Goal: Transaction & Acquisition: Purchase product/service

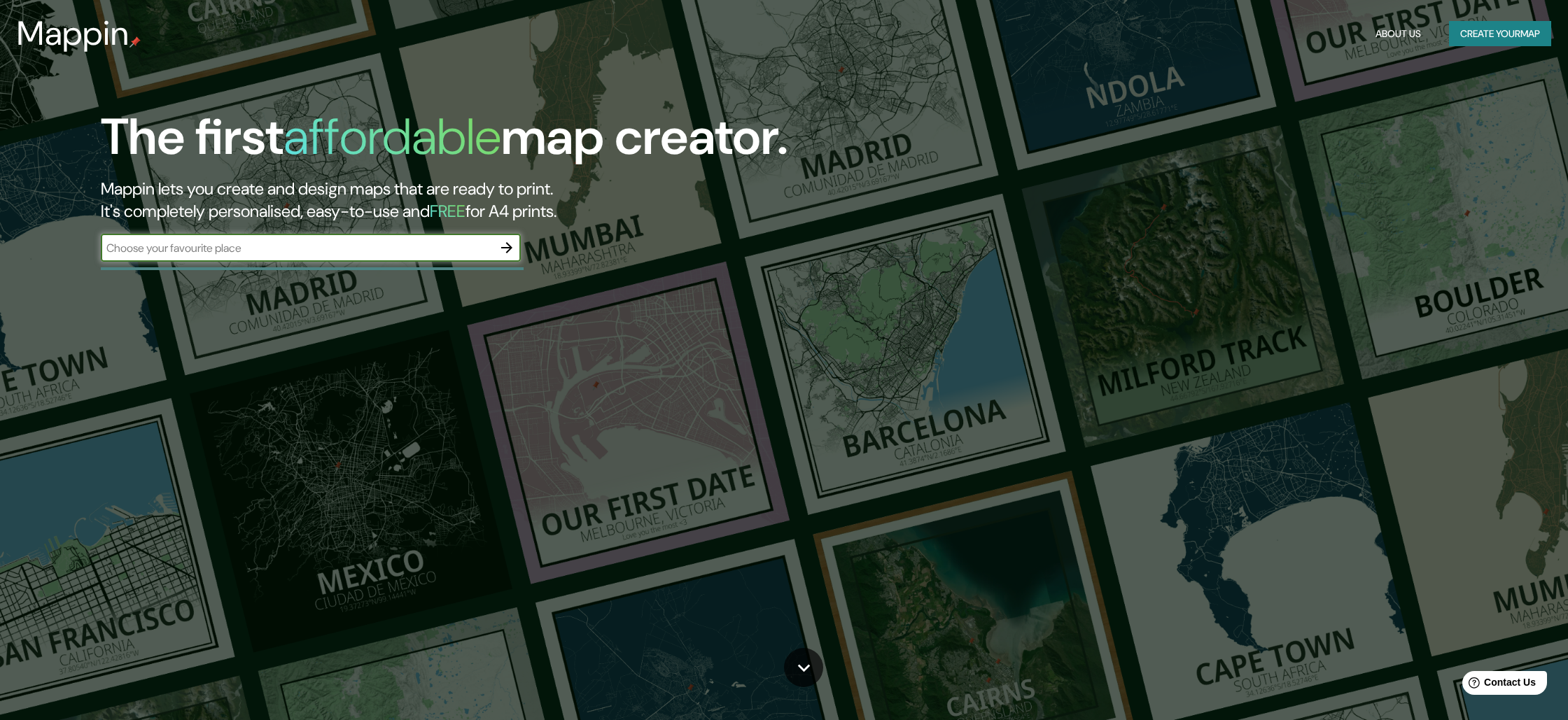
click at [337, 240] on input "text" at bounding box center [296, 248] width 392 height 16
type input "pazo de señorans"
click at [507, 253] on icon "button" at bounding box center [506, 247] width 17 height 17
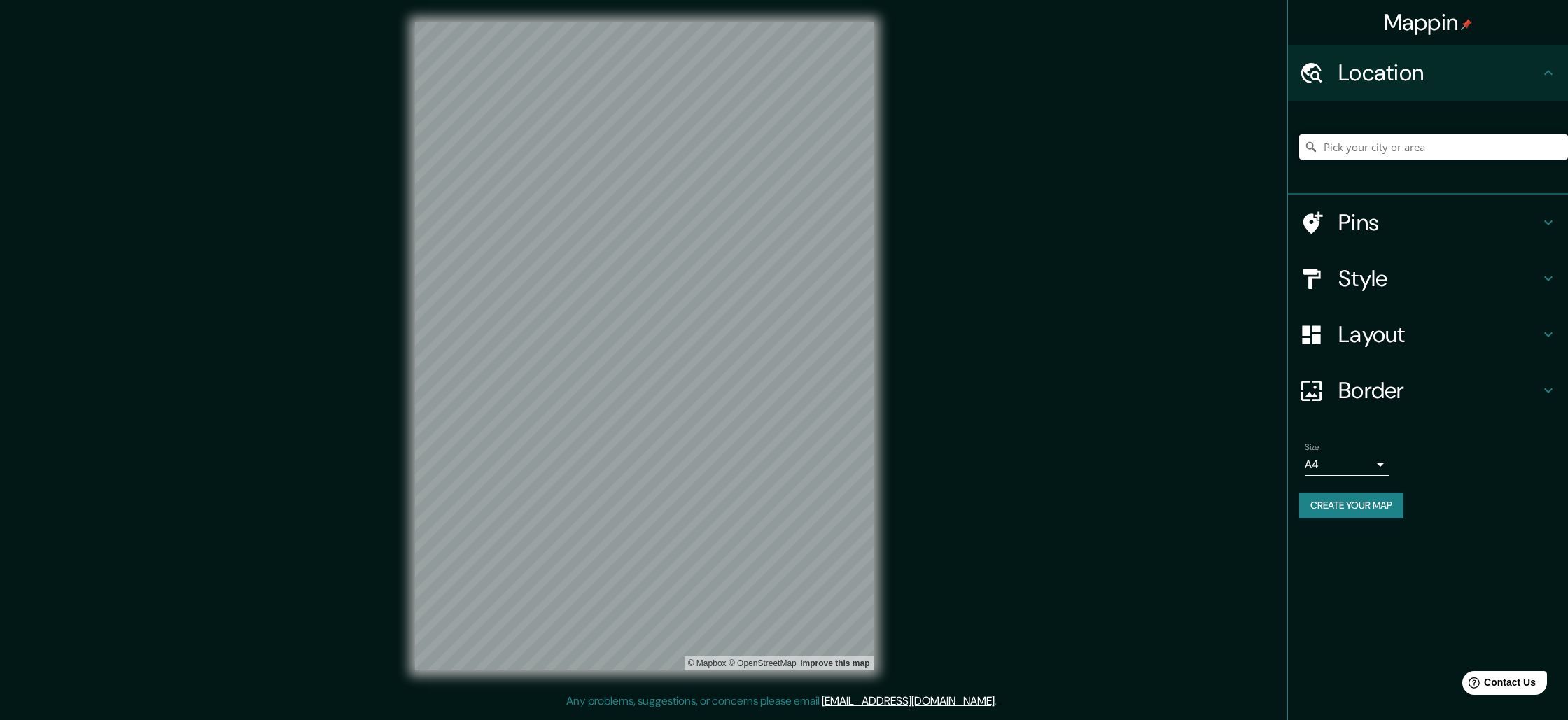
click at [1354, 144] on input "Pick your city or area" at bounding box center [1433, 146] width 269 height 25
click at [1393, 162] on div at bounding box center [1433, 146] width 269 height 70
click at [1396, 149] on input "Pick your city or area" at bounding box center [1433, 146] width 269 height 25
type input "meis"
click at [936, 455] on div "Mappin Location meis Pins Style Layout Border Choose a border. Hint : you can m…" at bounding box center [784, 357] width 1568 height 716
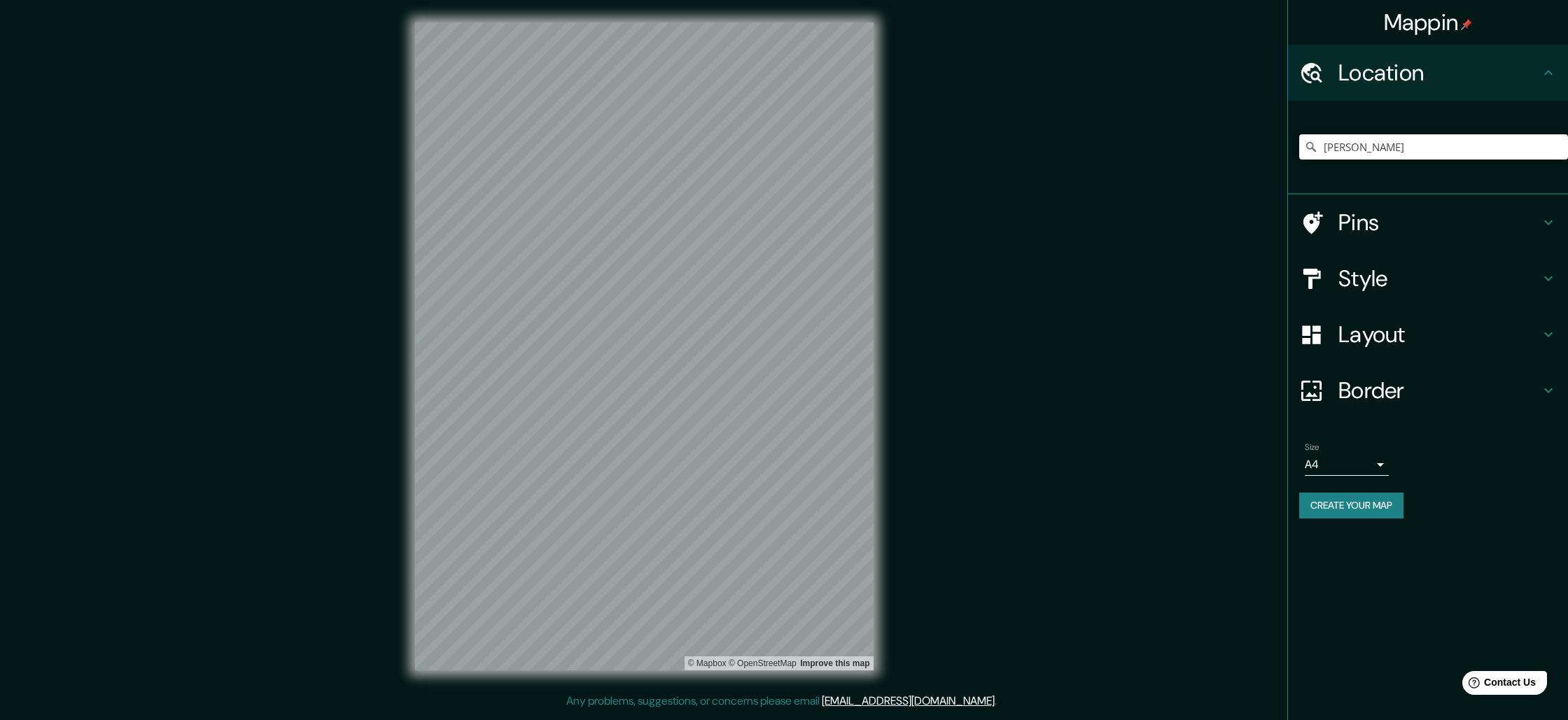
click at [1416, 152] on input "meis" at bounding box center [1433, 146] width 269 height 25
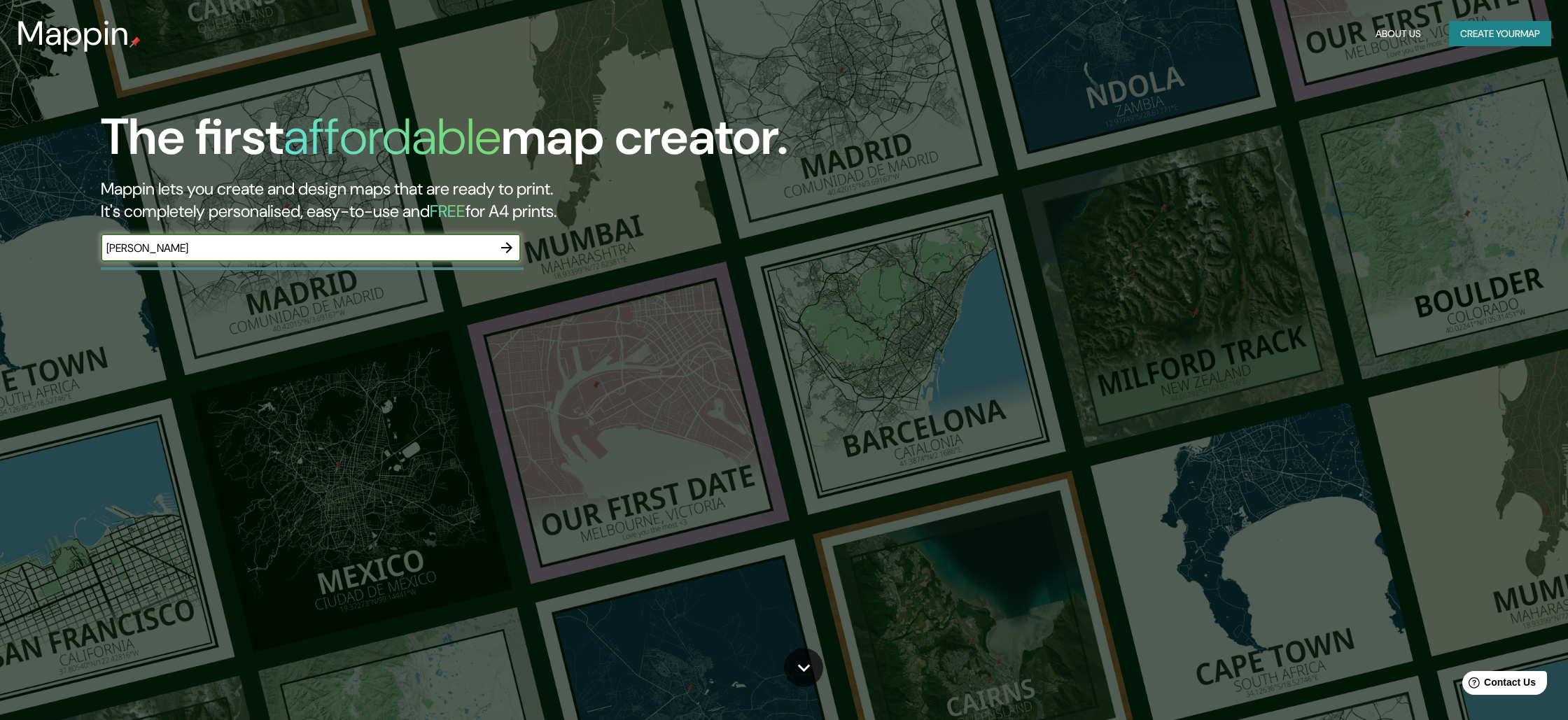
drag, startPoint x: 196, startPoint y: 254, endPoint x: 38, endPoint y: 225, distance: 160.6
click at [46, 243] on div "The first affordable map creator. Mappin lets you create and design maps that a…" at bounding box center [493, 192] width 941 height 168
type input "paradela"
click at [512, 243] on icon "button" at bounding box center [506, 247] width 17 height 17
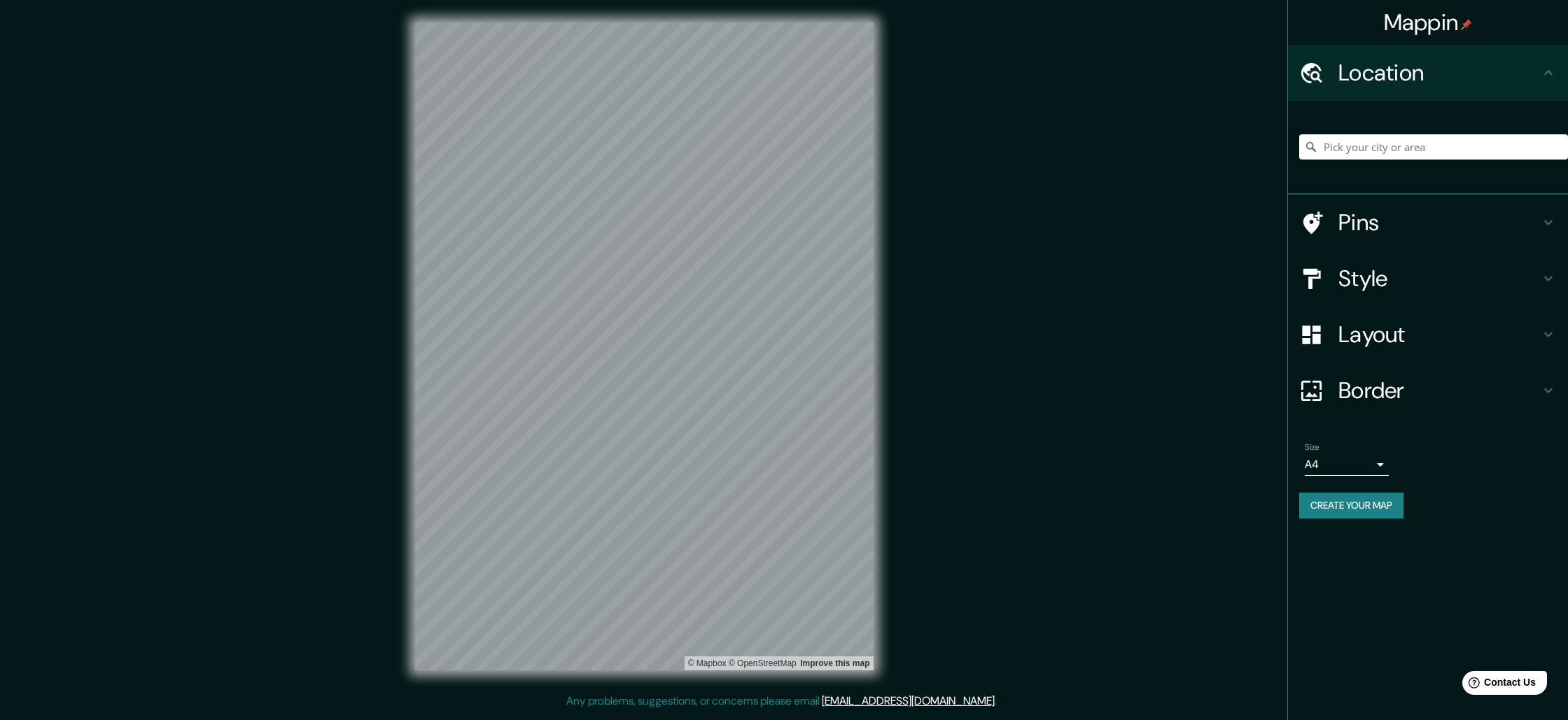
click at [1272, 326] on div "Mappin Location Pins Style Layout Border Choose a border. Hint : you can make l…" at bounding box center [784, 357] width 1568 height 716
click at [1154, 334] on div "Mappin Location Pins Style Layout Border Choose a border. Hint : you can make l…" at bounding box center [784, 357] width 1568 height 716
click at [1256, 389] on div "Mappin Location Pins Style Layout Border Choose a border. Hint : you can make l…" at bounding box center [784, 357] width 1568 height 716
click at [257, 434] on div "Mappin Location Pins Style Layout Border Choose a border. Hint : you can make l…" at bounding box center [784, 357] width 1568 height 716
click at [715, 412] on div at bounding box center [720, 407] width 11 height 11
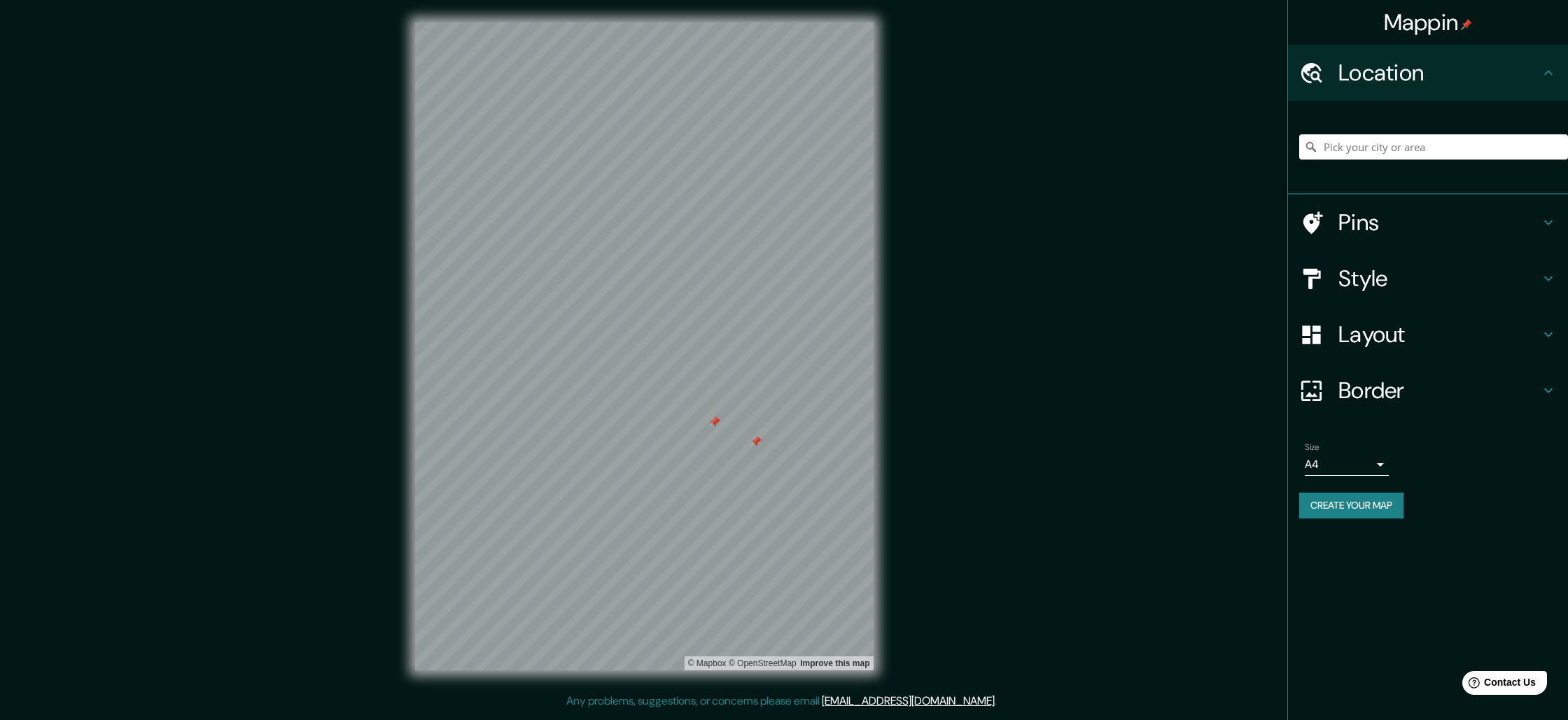
click at [751, 446] on div at bounding box center [755, 441] width 11 height 11
click at [744, 476] on div at bounding box center [742, 474] width 11 height 11
click at [742, 473] on div at bounding box center [742, 474] width 11 height 11
click at [742, 474] on div at bounding box center [742, 474] width 11 height 11
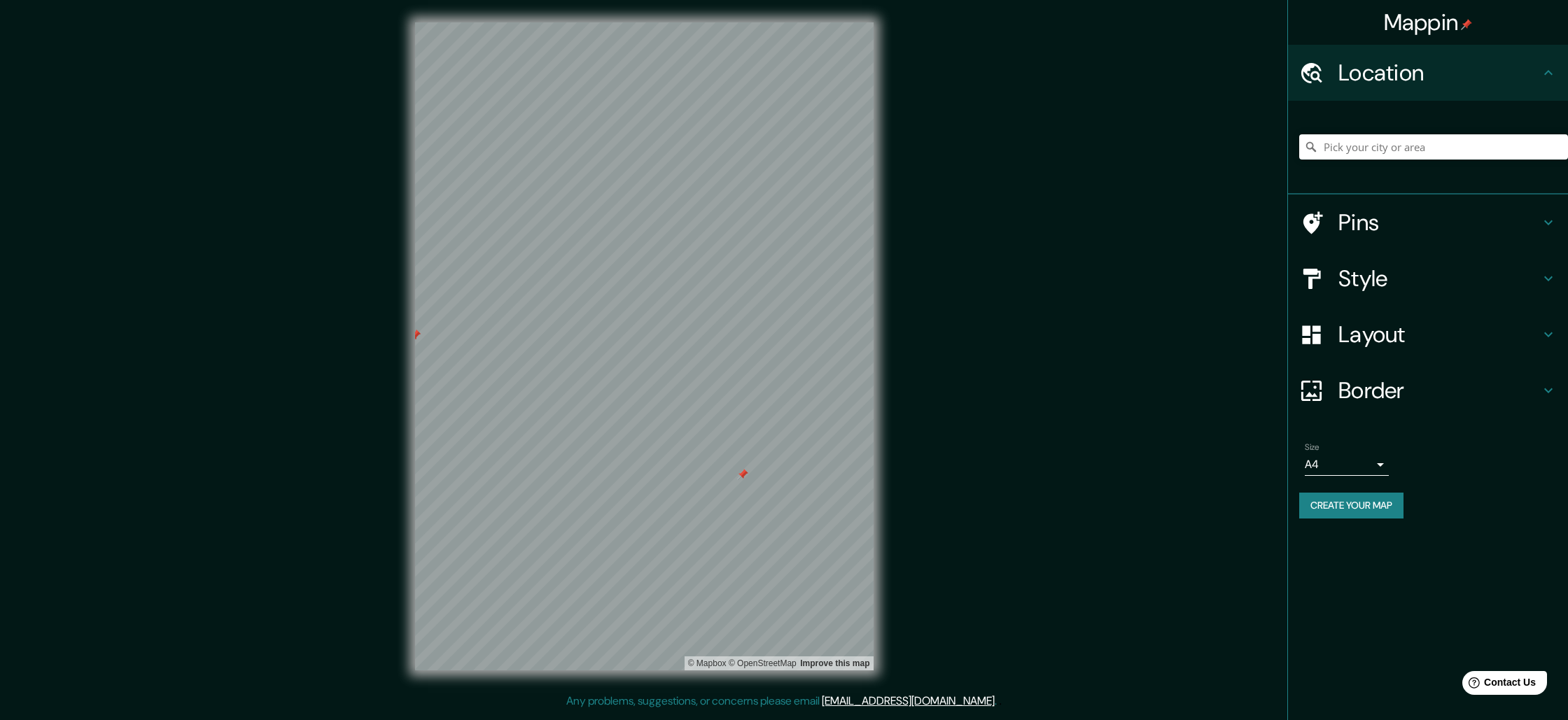
click at [742, 474] on div at bounding box center [742, 474] width 11 height 11
click at [758, 447] on div at bounding box center [759, 447] width 11 height 11
click at [505, 375] on div at bounding box center [505, 373] width 11 height 11
click at [499, 373] on div at bounding box center [505, 373] width 11 height 11
click at [510, 365] on div at bounding box center [505, 366] width 11 height 11
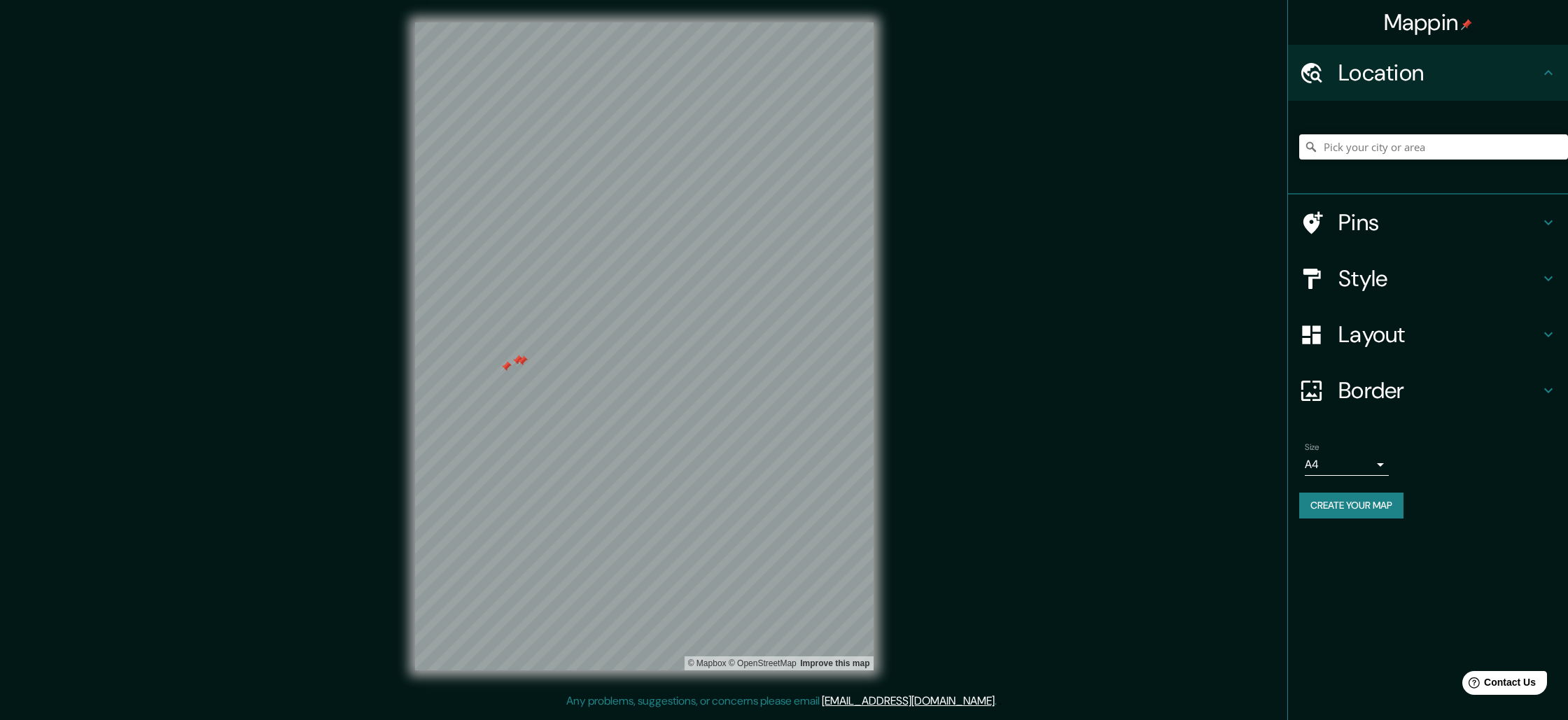
click at [518, 361] on div at bounding box center [522, 360] width 11 height 11
click at [518, 361] on div at bounding box center [517, 360] width 11 height 11
click at [500, 371] on div at bounding box center [505, 366] width 11 height 11
click at [503, 371] on div at bounding box center [505, 366] width 11 height 11
click at [507, 365] on div at bounding box center [505, 366] width 11 height 11
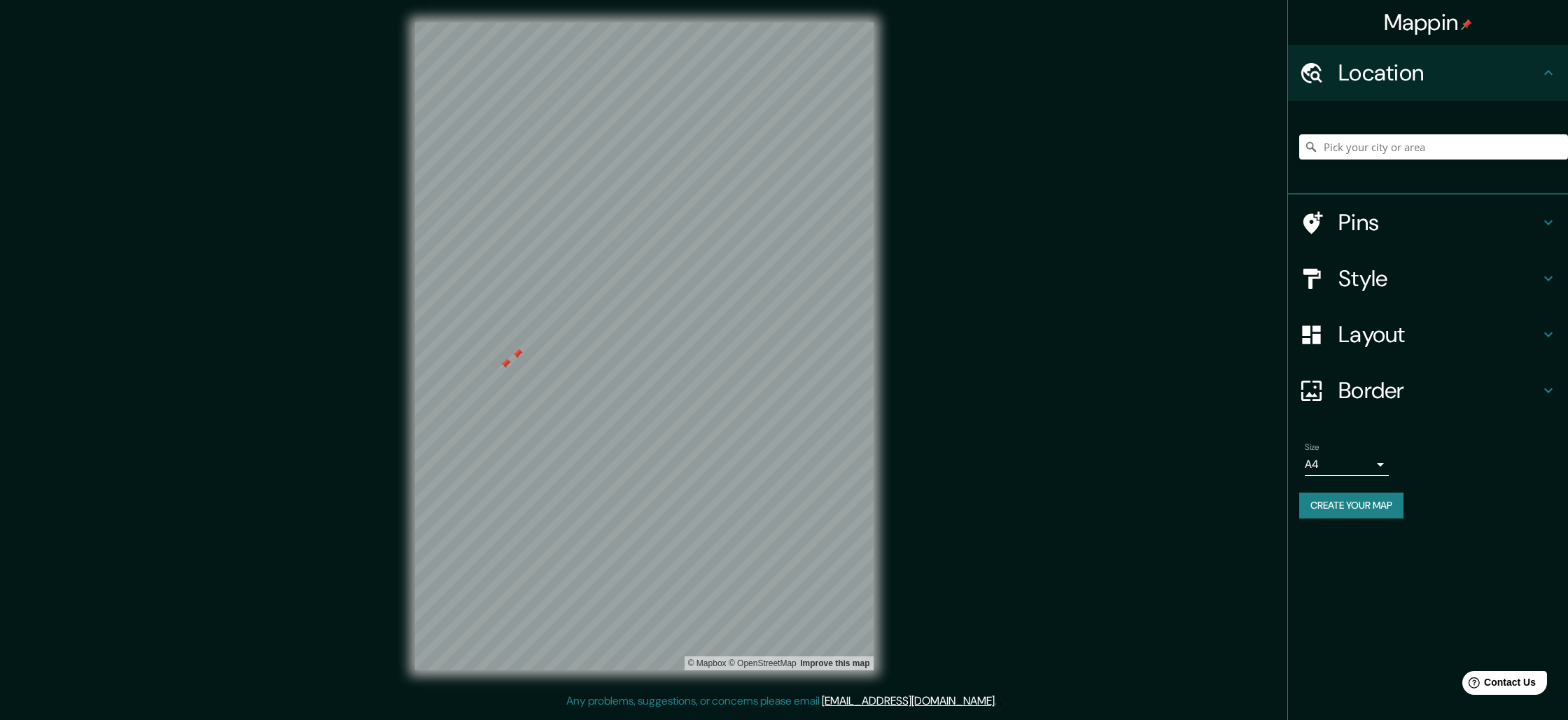
click at [520, 354] on div at bounding box center [517, 354] width 11 height 11
click at [502, 368] on div at bounding box center [505, 363] width 11 height 11
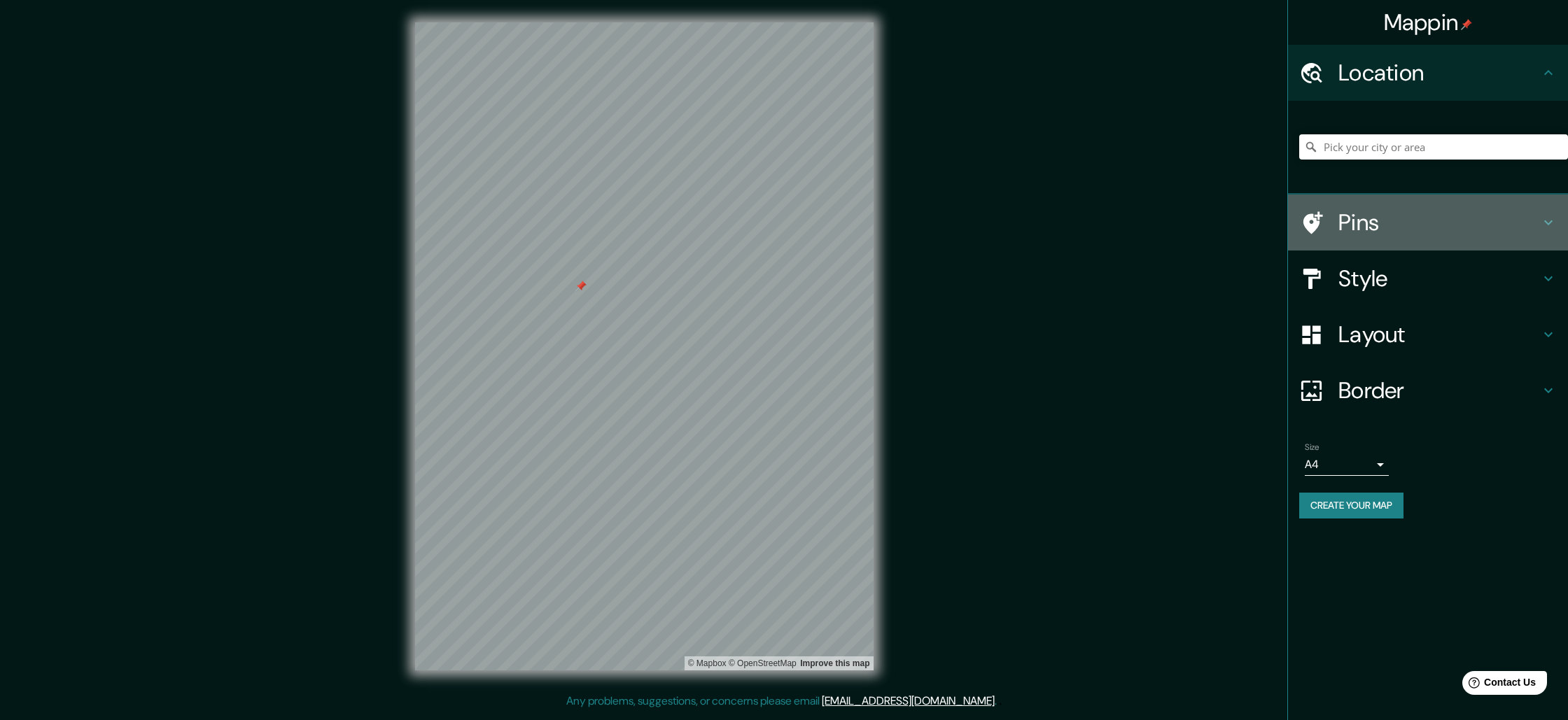
click at [1391, 220] on h4 "Pins" at bounding box center [1439, 223] width 202 height 28
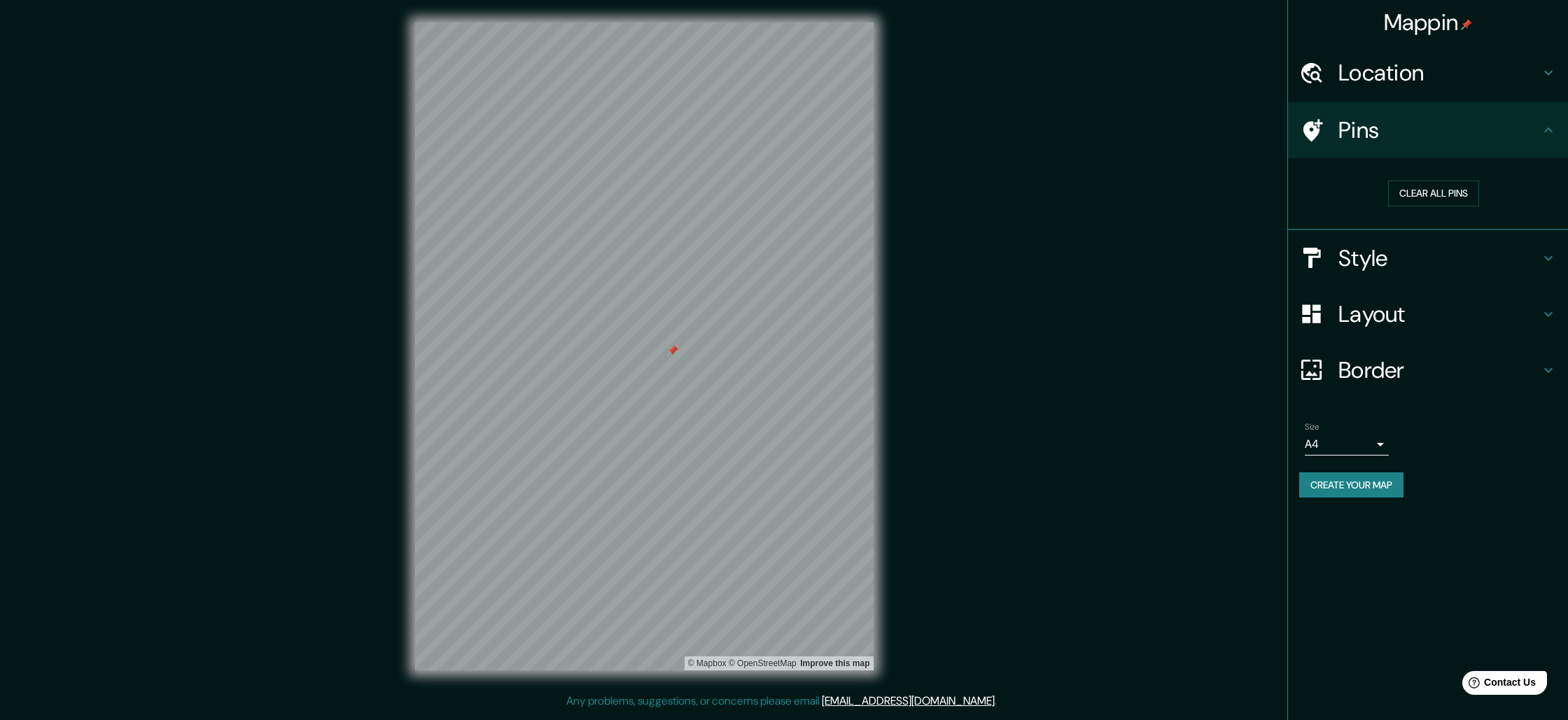
click at [671, 355] on div at bounding box center [672, 350] width 11 height 11
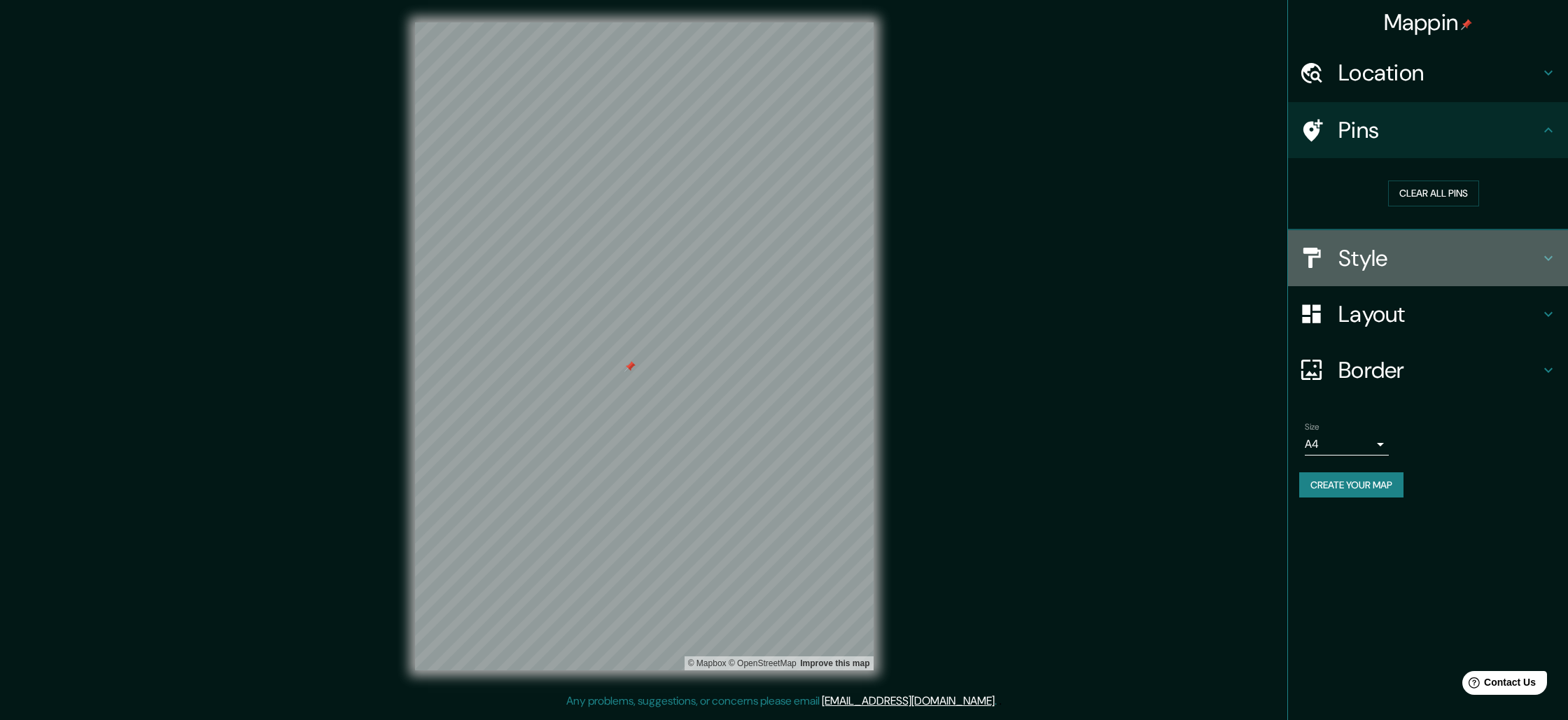
click at [1501, 262] on h4 "Style" at bounding box center [1439, 258] width 202 height 28
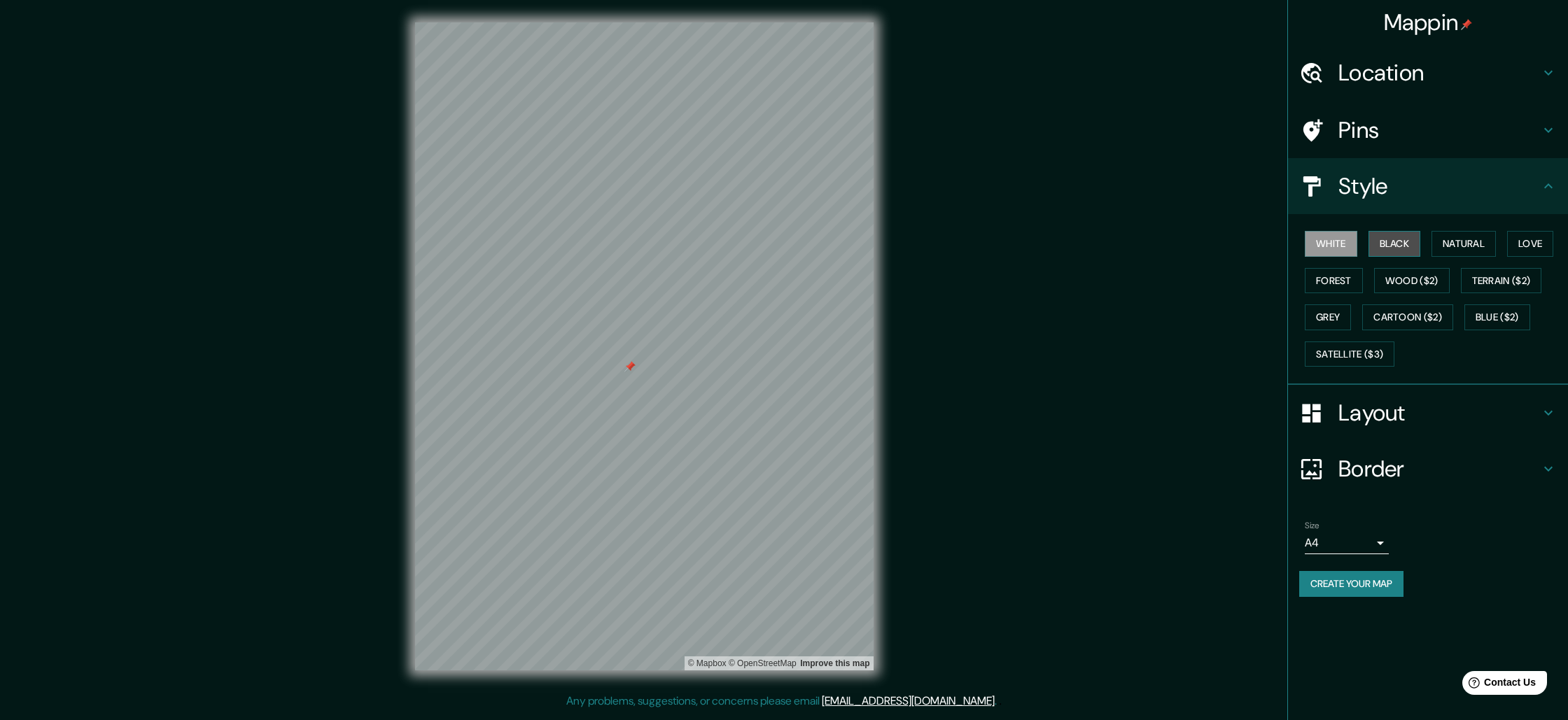
click at [1401, 245] on button "Black" at bounding box center [1394, 244] width 52 height 26
click at [1501, 248] on div "White Black Natural Love Forest Wood ($2) Terrain ($2) Grey Cartoon ($2) Blue (…" at bounding box center [1433, 299] width 269 height 147
click at [1453, 249] on button "Natural" at bounding box center [1463, 244] width 65 height 26
click at [1553, 249] on button "Love" at bounding box center [1530, 244] width 46 height 26
click at [1332, 286] on button "Forest" at bounding box center [1334, 281] width 58 height 26
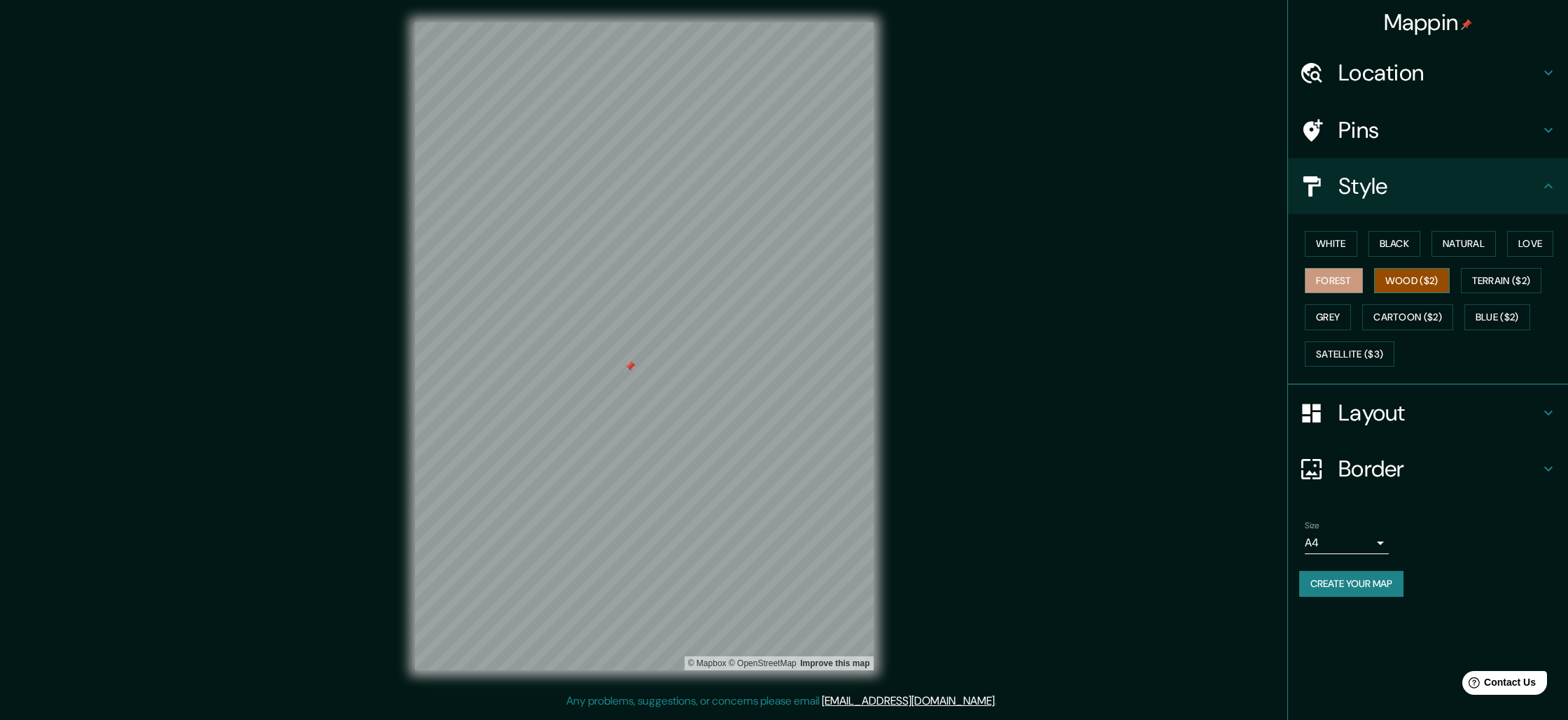
click at [1398, 284] on button "Wood ($2)" at bounding box center [1411, 281] width 75 height 26
click at [1500, 282] on button "Terrain ($2)" at bounding box center [1501, 281] width 81 height 26
click at [1342, 321] on button "Grey" at bounding box center [1328, 318] width 46 height 26
click at [1419, 317] on button "Cartoon ($2)" at bounding box center [1408, 318] width 91 height 26
click at [1529, 325] on button "Blue ($2)" at bounding box center [1497, 318] width 66 height 26
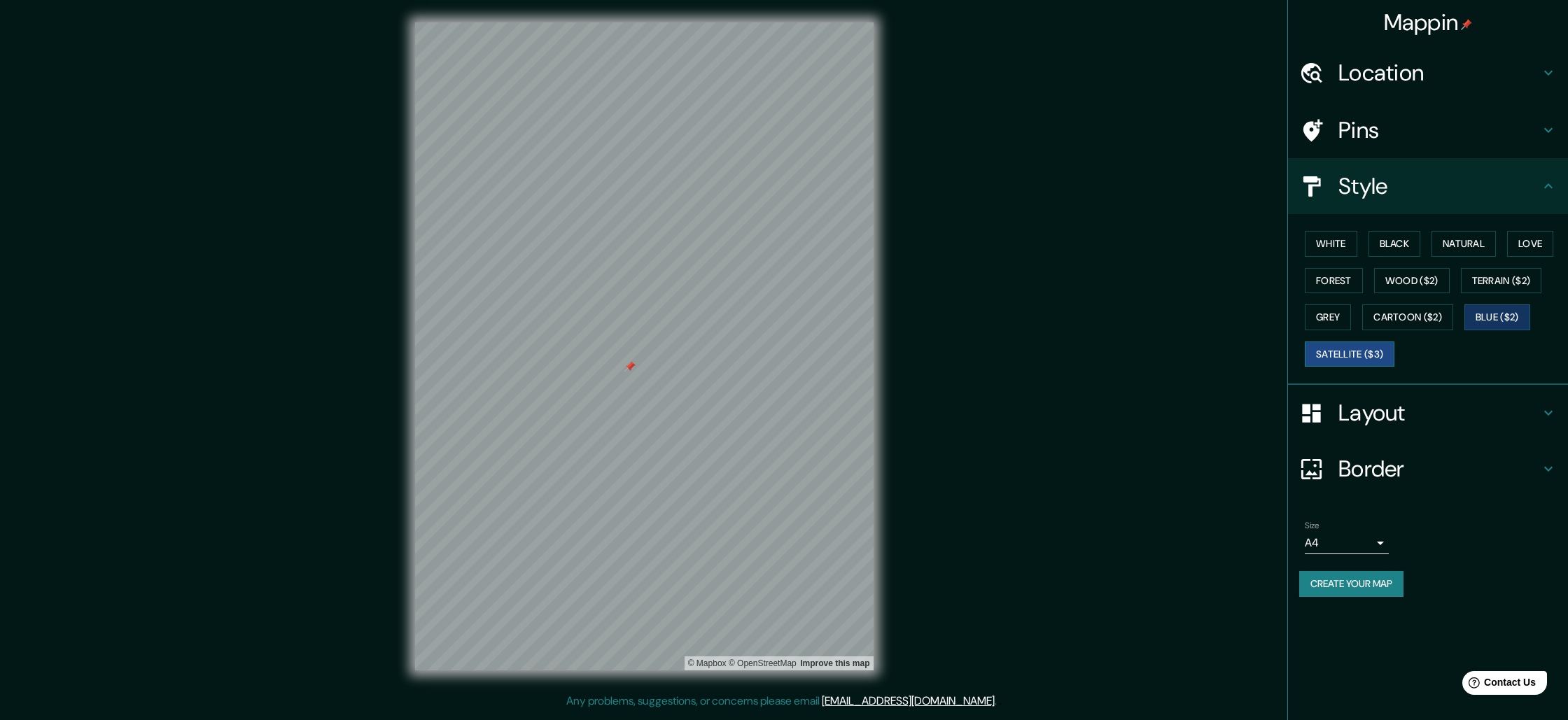
click at [1358, 361] on button "Satellite ($3)" at bounding box center [1350, 355] width 90 height 26
click at [1324, 244] on button "White" at bounding box center [1331, 244] width 52 height 26
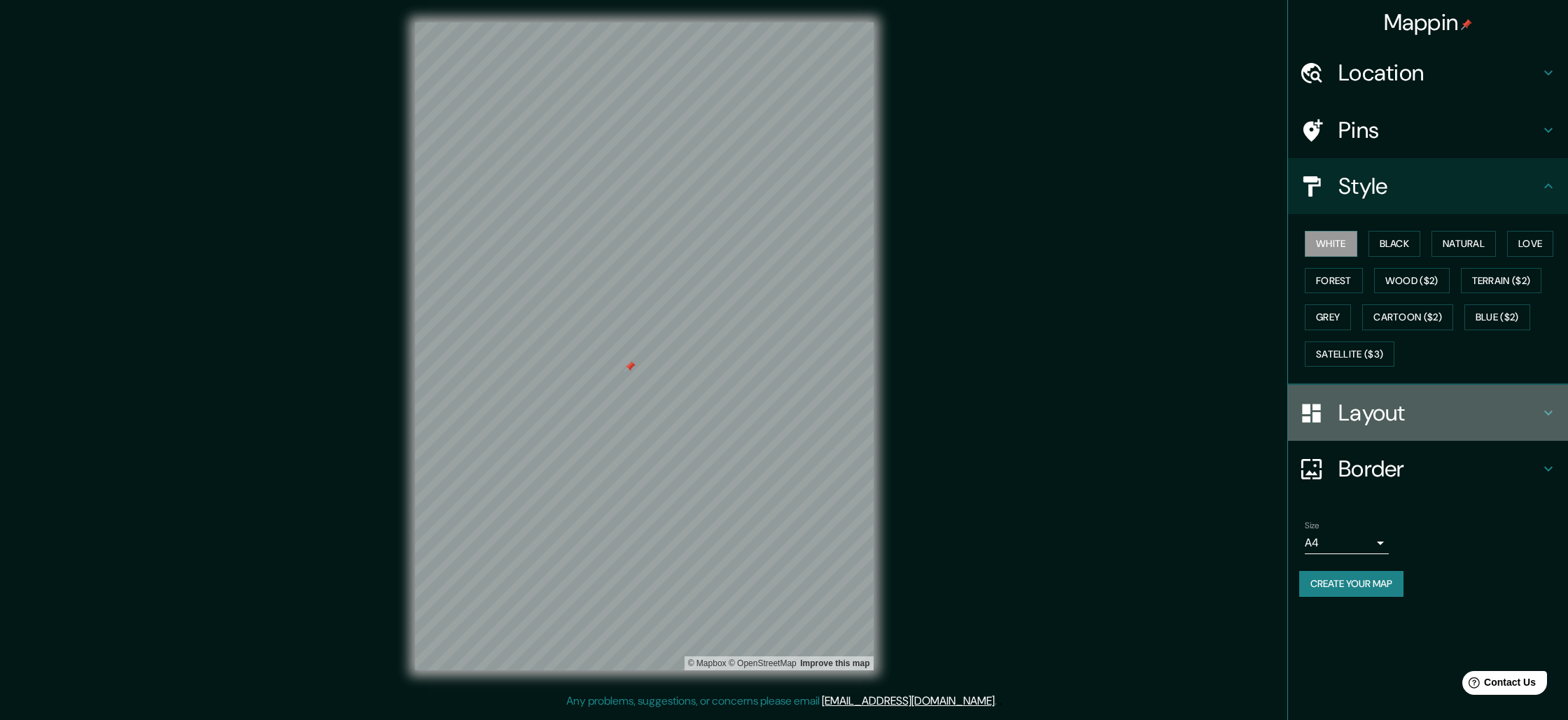
click at [1486, 402] on h4 "Layout" at bounding box center [1439, 413] width 202 height 28
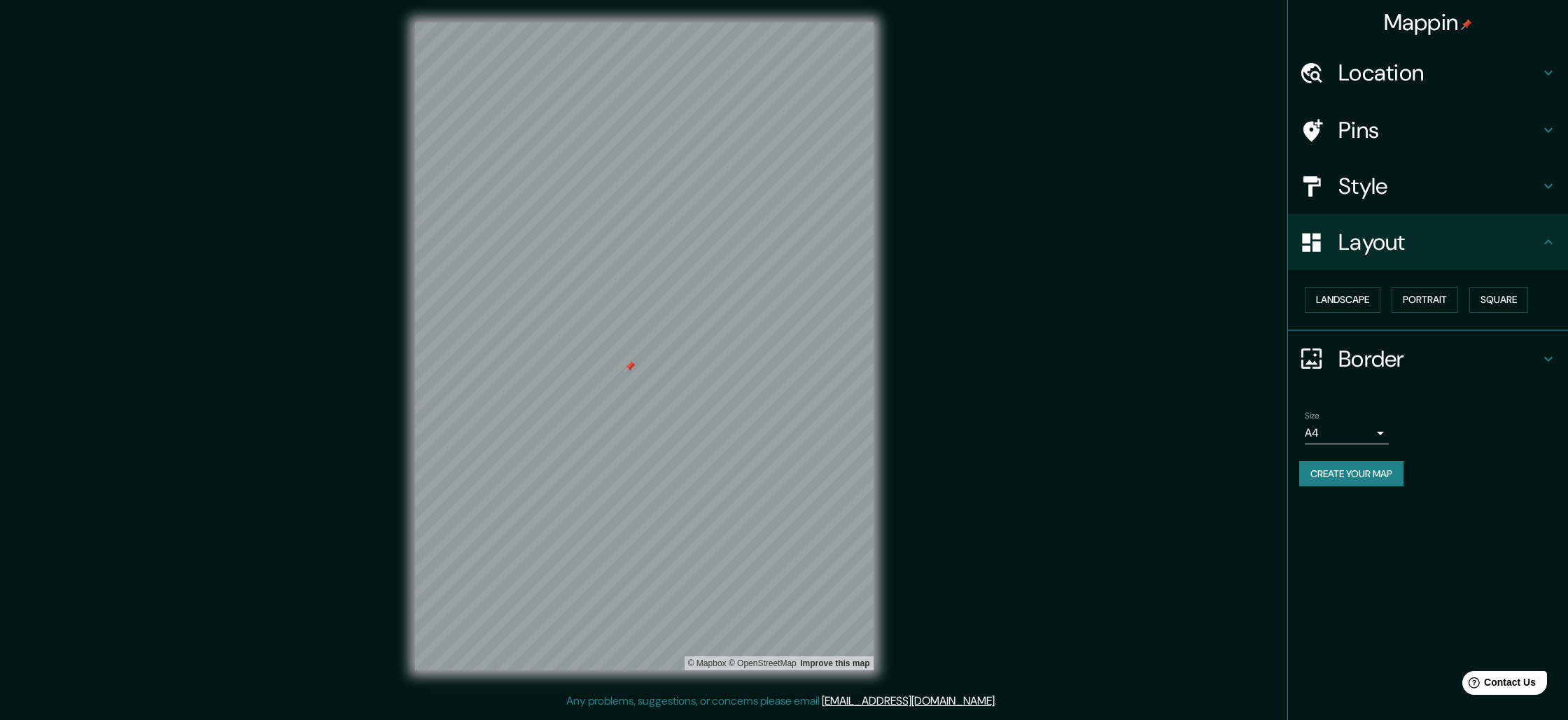
click at [1436, 125] on h4 "Pins" at bounding box center [1439, 130] width 202 height 28
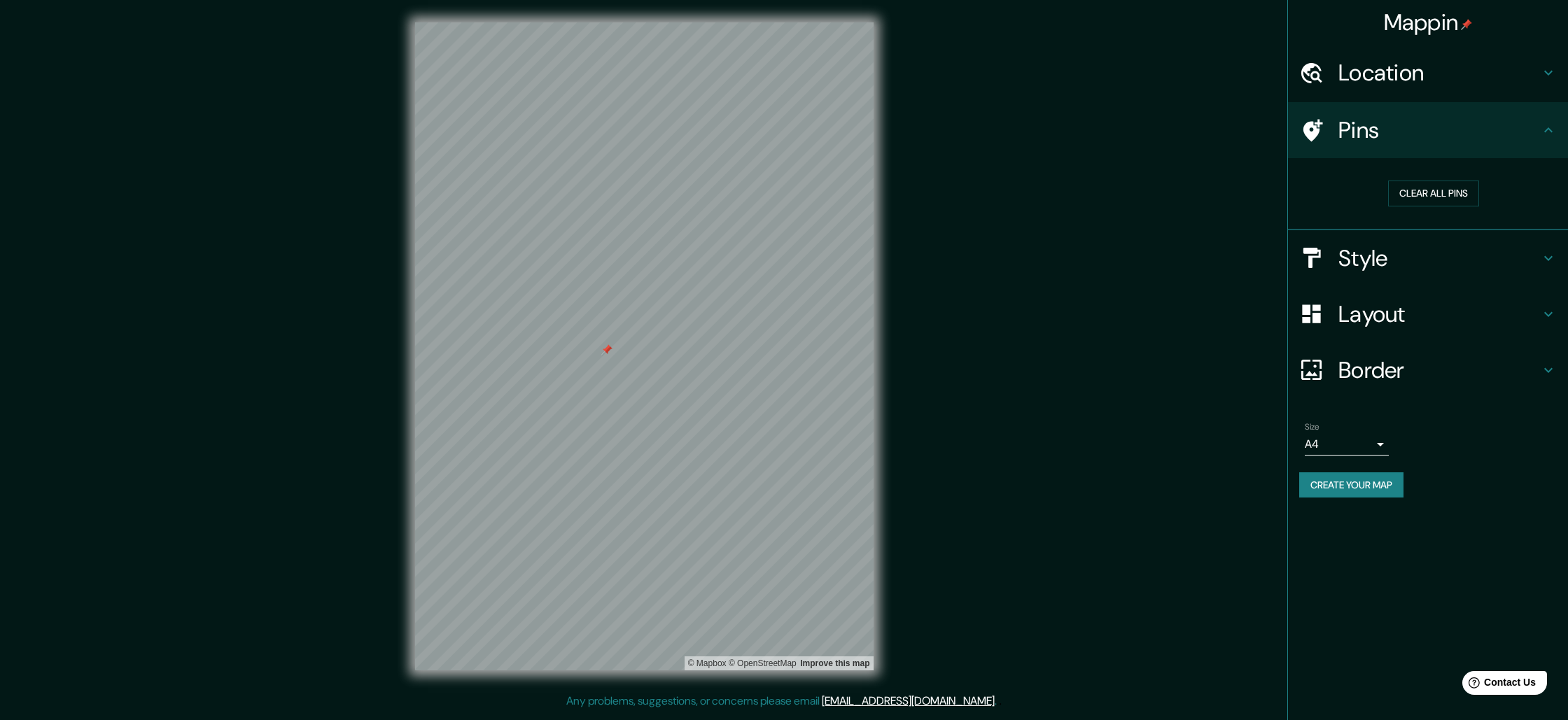
click at [607, 348] on div at bounding box center [606, 349] width 11 height 11
click at [1380, 481] on button "Create your map" at bounding box center [1351, 486] width 104 height 26
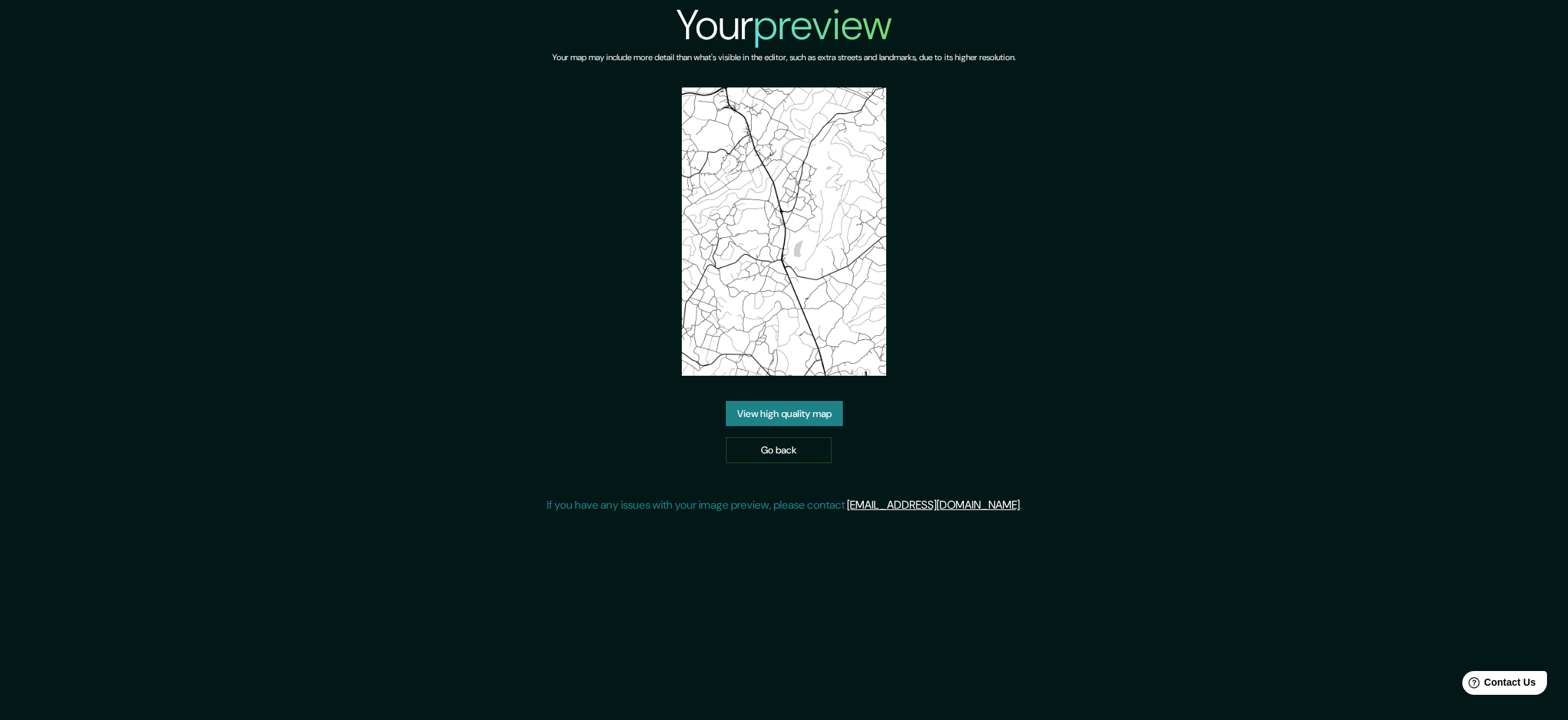
click at [800, 421] on link "View high quality map" at bounding box center [784, 414] width 117 height 26
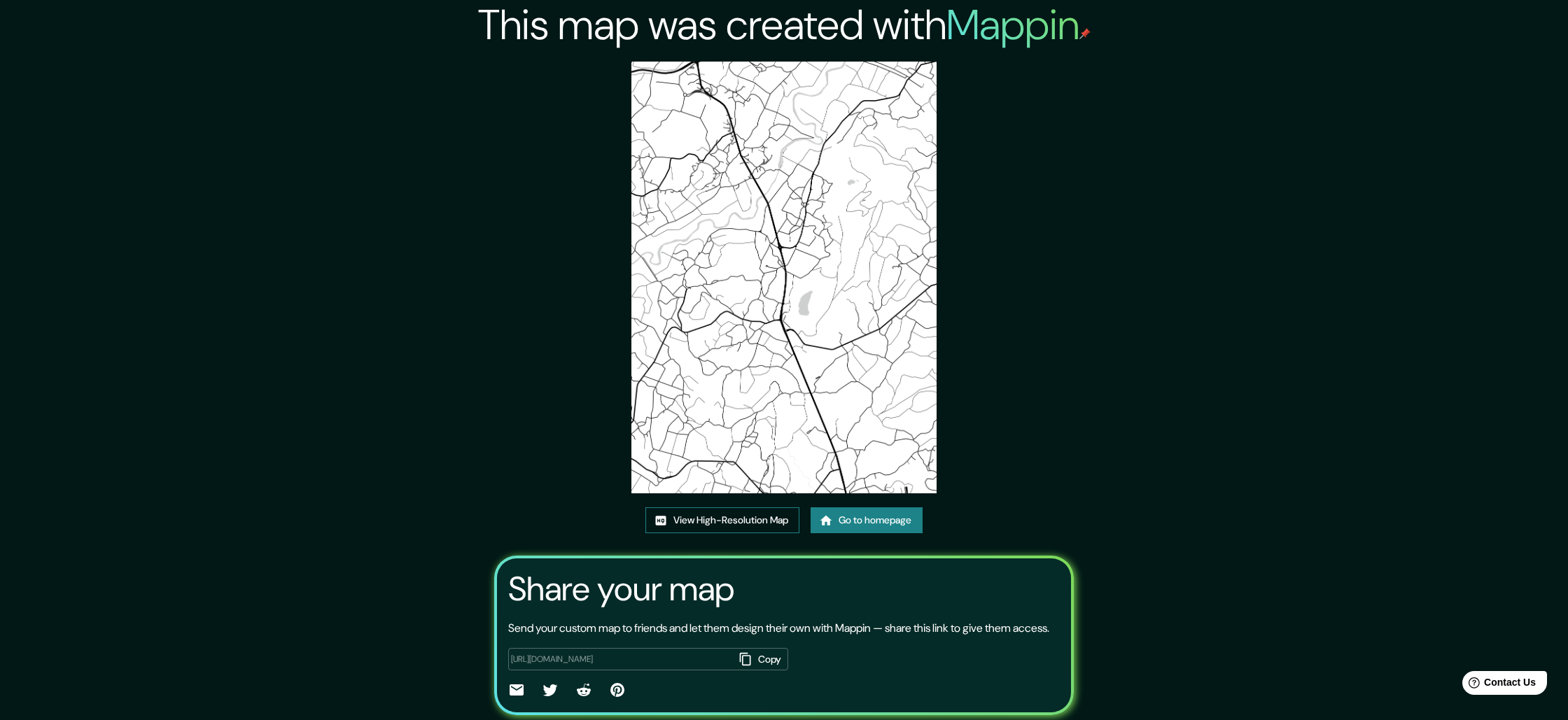
click at [730, 508] on link "View High-Resolution Map" at bounding box center [722, 521] width 154 height 26
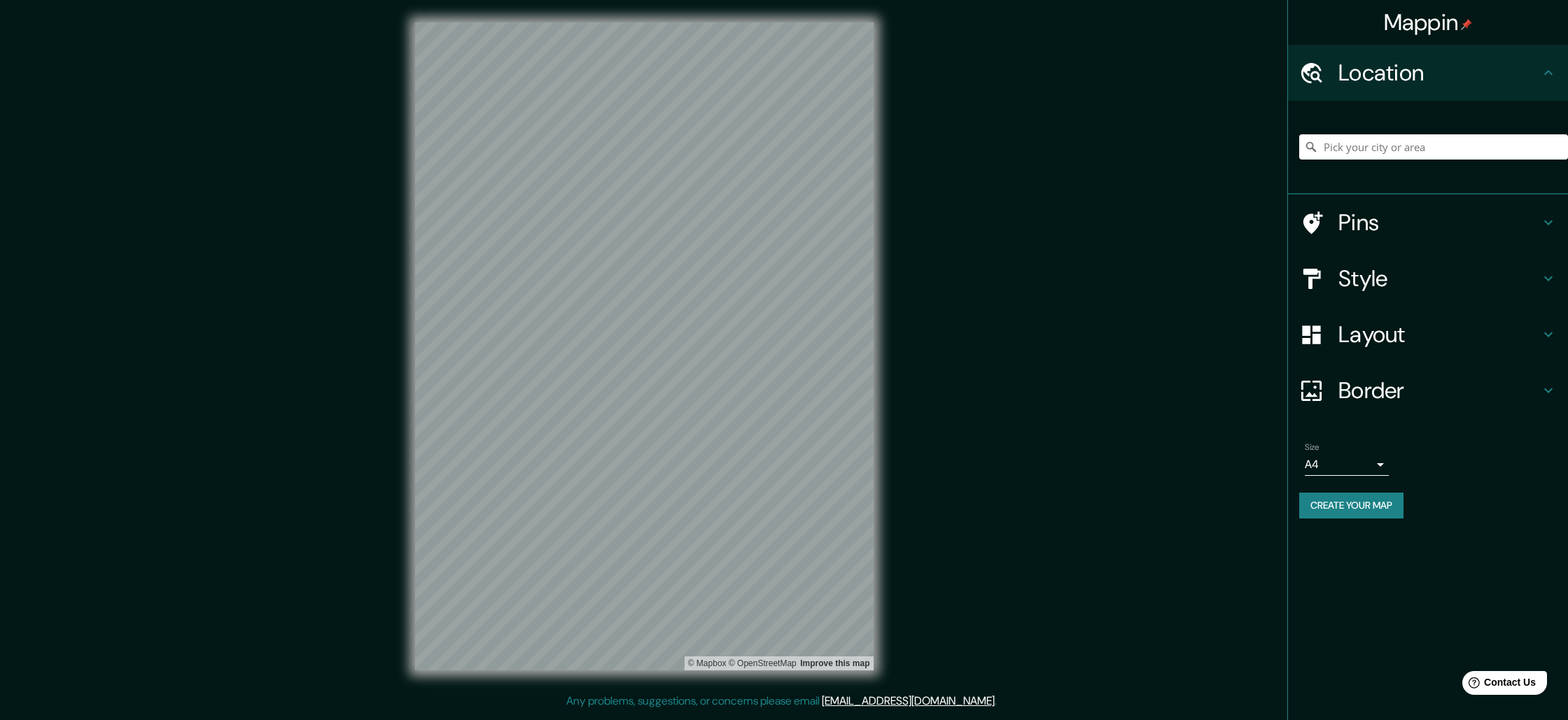
click at [1191, 373] on div "Mappin Location Pins Style Layout Border Choose a border. Hint : you can make l…" at bounding box center [784, 357] width 1568 height 716
click at [1256, 384] on div "Mappin Location Pins Style Layout Border Choose a border. Hint : you can make l…" at bounding box center [784, 357] width 1568 height 716
click at [1330, 361] on div "Mappin Location Pins Style Layout Border Choose a border. Hint : you can make l…" at bounding box center [784, 357] width 1568 height 716
click at [151, 299] on div "Mappin Location Pins Style Layout Border Choose a border. Hint : you can make l…" at bounding box center [784, 357] width 1568 height 716
click at [885, 348] on div "© Mapbox © OpenStreetMap Improve this map" at bounding box center [644, 347] width 503 height 693
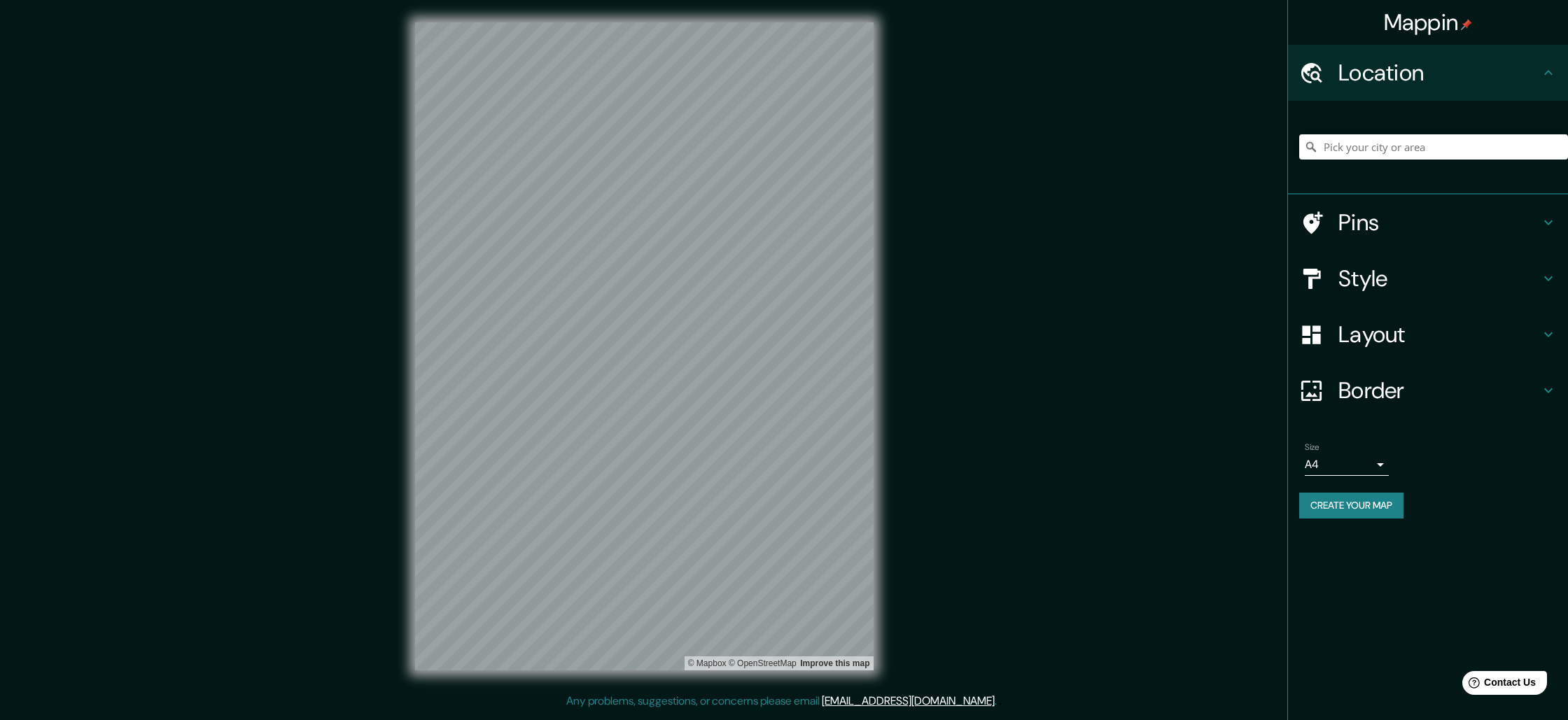
click at [963, 311] on div "Mappin Location Pins Style Layout Border Choose a border. Hint : you can make l…" at bounding box center [784, 357] width 1568 height 716
click at [1369, 500] on button "Create your map" at bounding box center [1351, 506] width 104 height 26
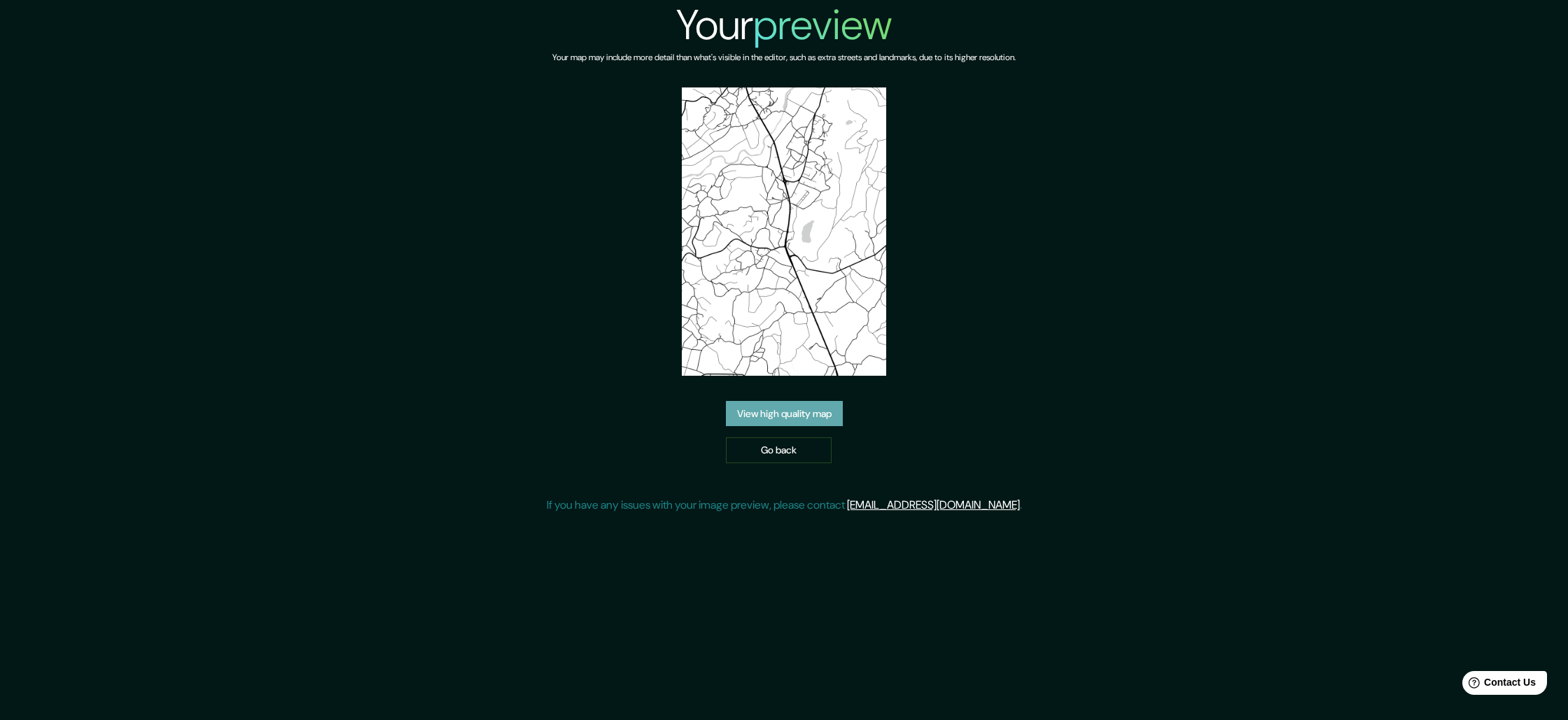
click at [816, 401] on link "View high quality map" at bounding box center [784, 414] width 117 height 26
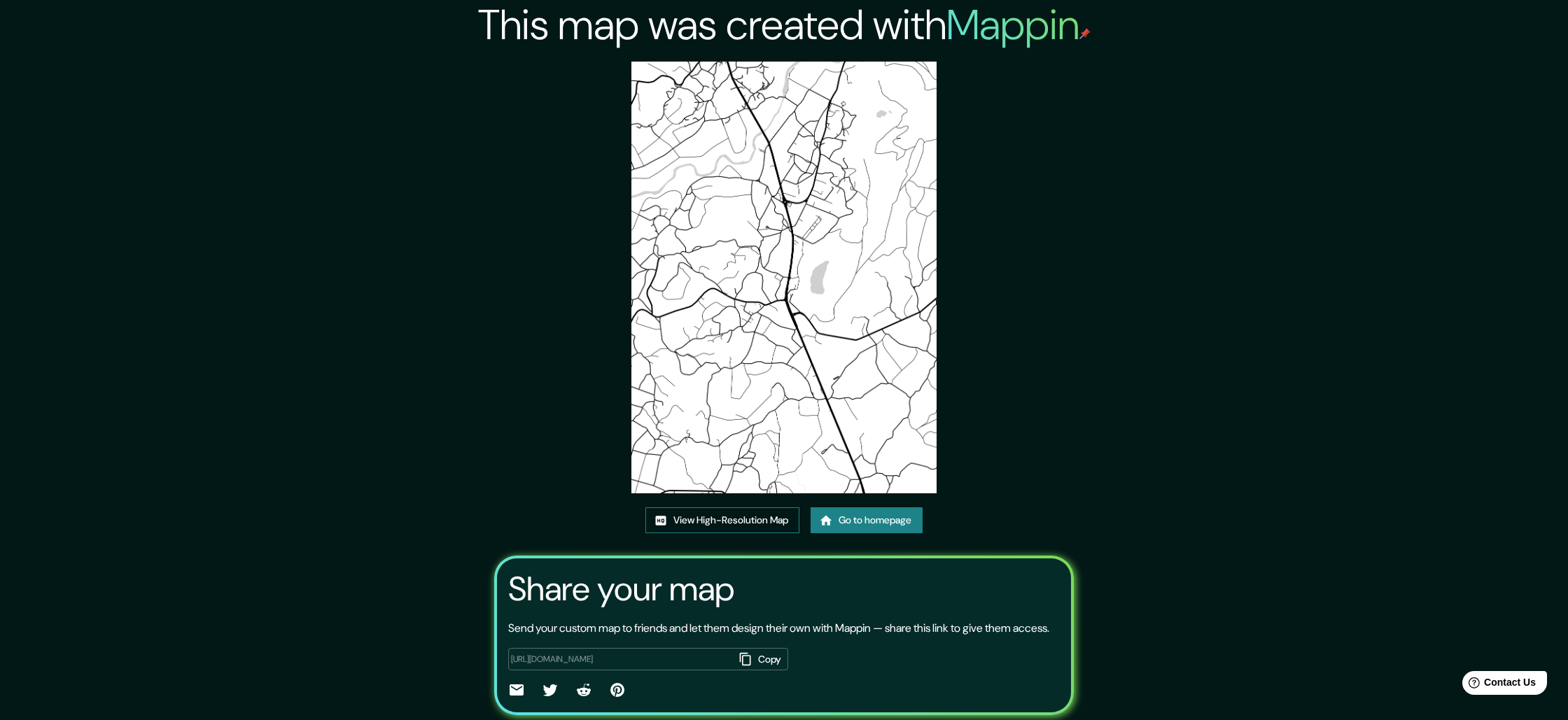
click at [734, 529] on link "View High-Resolution Map" at bounding box center [722, 521] width 154 height 26
click at [849, 516] on link "Go to homepage" at bounding box center [866, 521] width 112 height 26
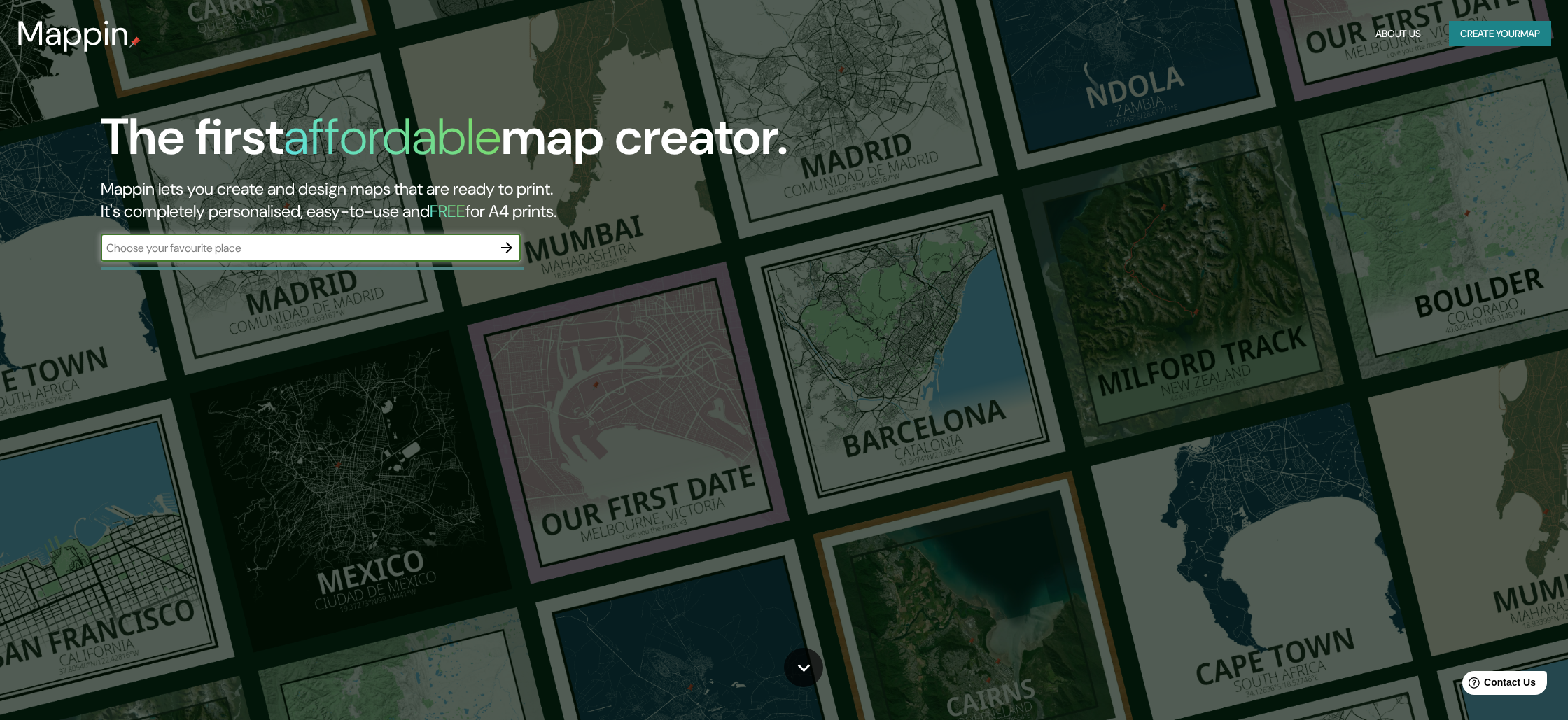
click at [310, 247] on input "text" at bounding box center [296, 248] width 392 height 16
click at [309, 247] on input "paradela meis" at bounding box center [296, 248] width 392 height 16
click at [309, 248] on input "paradela meis" at bounding box center [296, 248] width 392 height 16
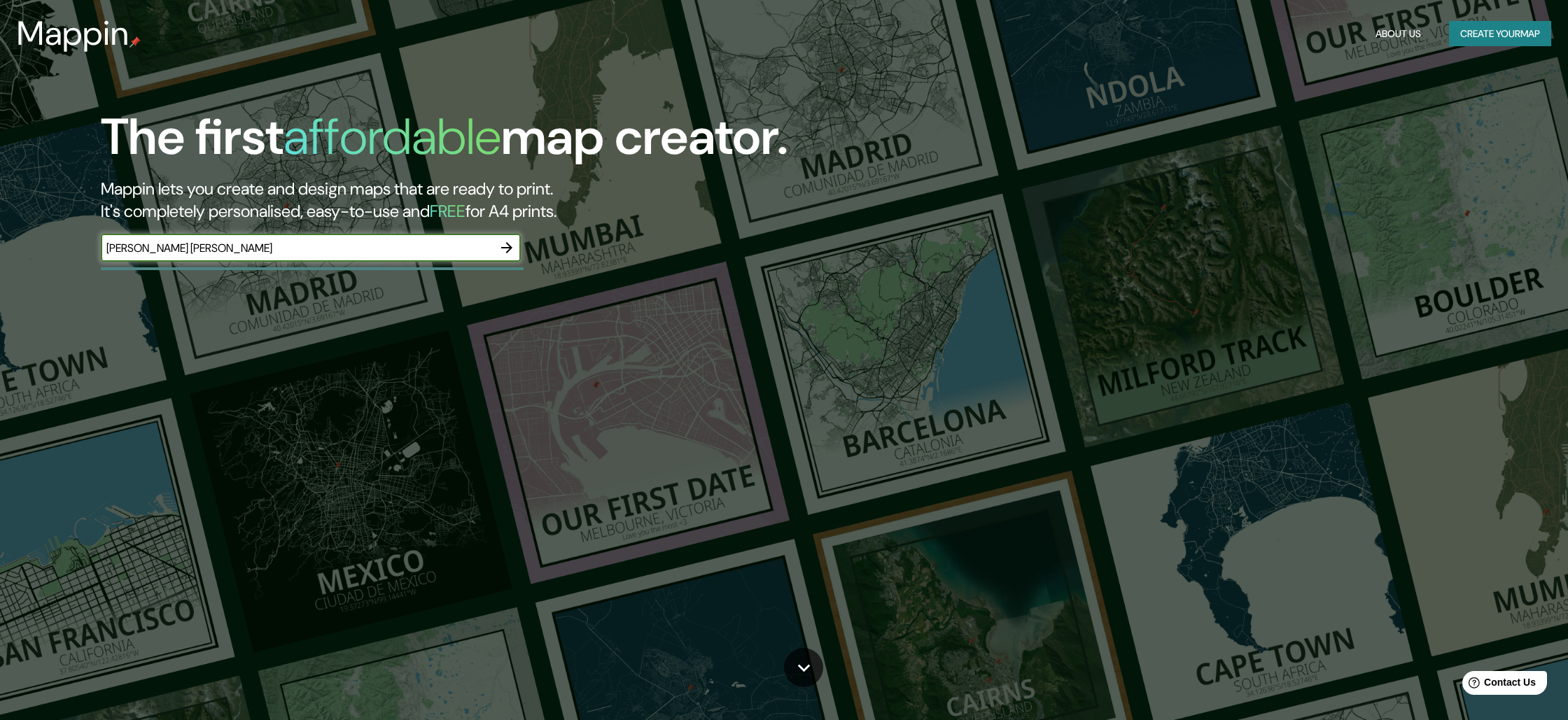
paste input "https://www.google.com/maps/place/Pazo+de+Se%C3%B1orans/@42.5467735,-8.7087361,…"
type input "https://www.google.com/maps/place/Pazo+de+Se%C3%B1orans/@42.5467735,-8.7087361,…"
click at [507, 247] on icon "button" at bounding box center [506, 247] width 17 height 17
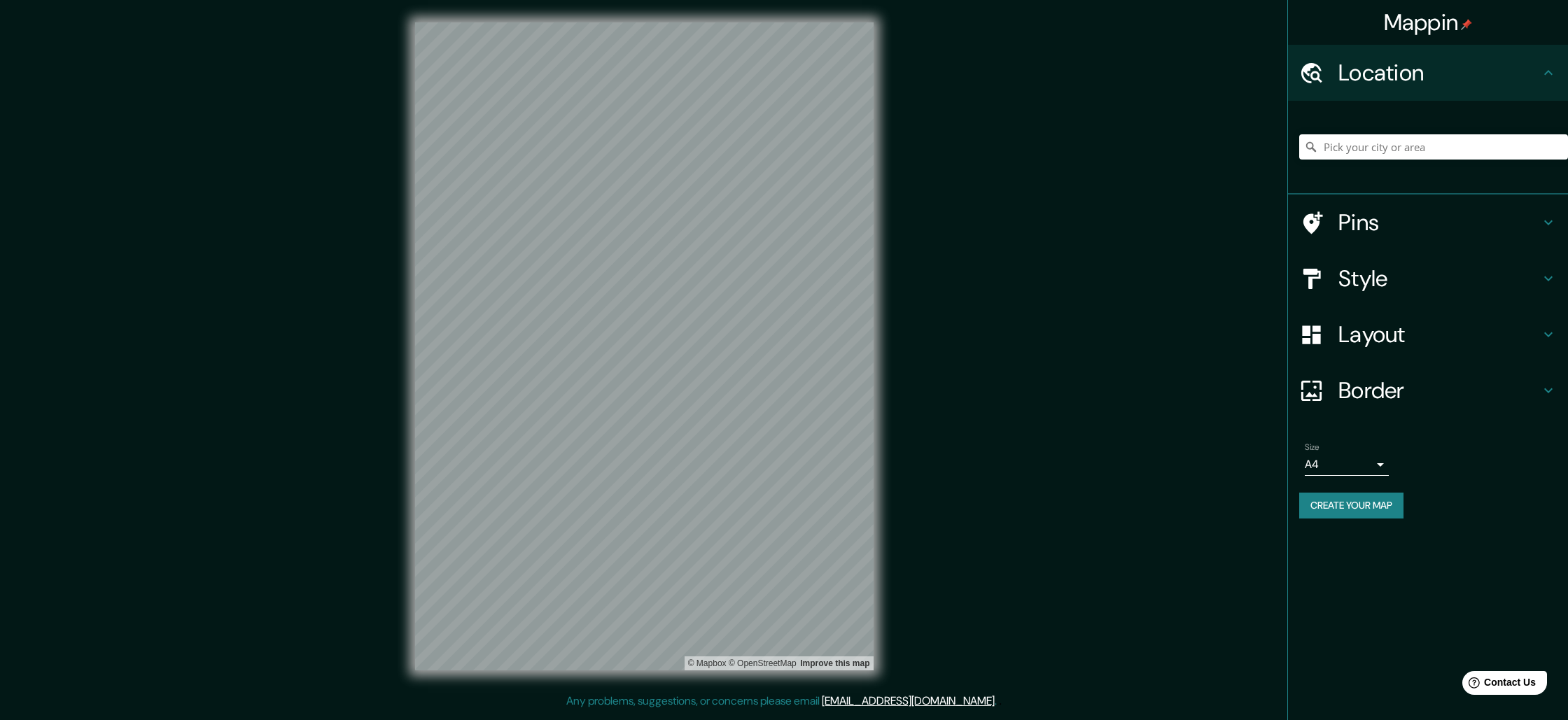
click at [1224, 307] on div "Mappin Location Pins Style Layout Border Choose a border. Hint : you can make l…" at bounding box center [784, 357] width 1568 height 716
click at [1278, 277] on div "Mappin Location Pins Style Layout Border Choose a border. Hint : you can make l…" at bounding box center [784, 357] width 1568 height 716
click at [1055, 328] on div "Mappin Location Pins Style Layout Border Choose a border. Hint : you can make l…" at bounding box center [784, 357] width 1568 height 716
click at [267, 349] on div "Mappin Location Pins Style Layout Border Choose a border. Hint : you can make l…" at bounding box center [784, 357] width 1568 height 716
click at [584, 349] on div at bounding box center [589, 346] width 11 height 11
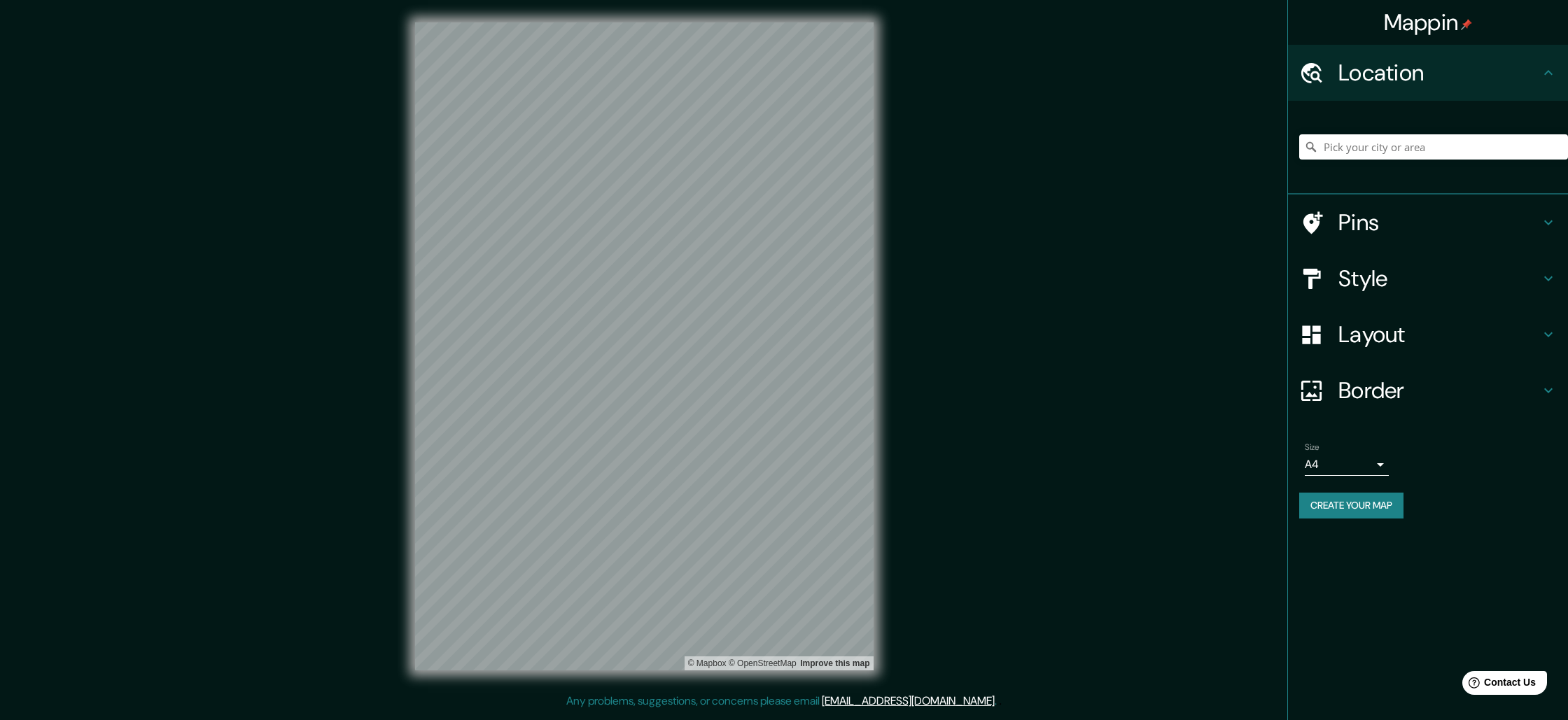
click at [1372, 505] on button "Create your map" at bounding box center [1351, 506] width 104 height 26
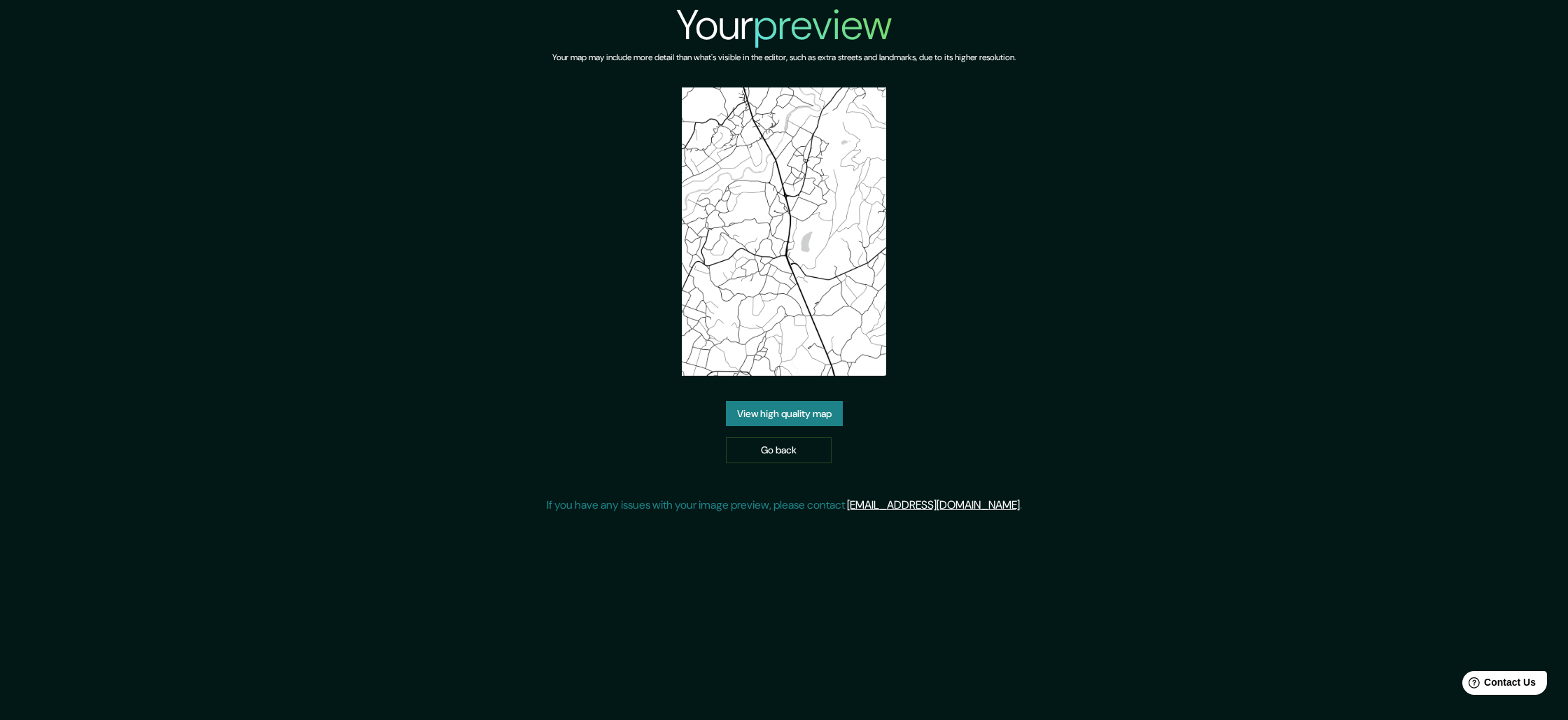
click at [808, 428] on div "View high quality map Go back" at bounding box center [784, 432] width 117 height 62
click at [813, 423] on link "View high quality map" at bounding box center [784, 414] width 117 height 26
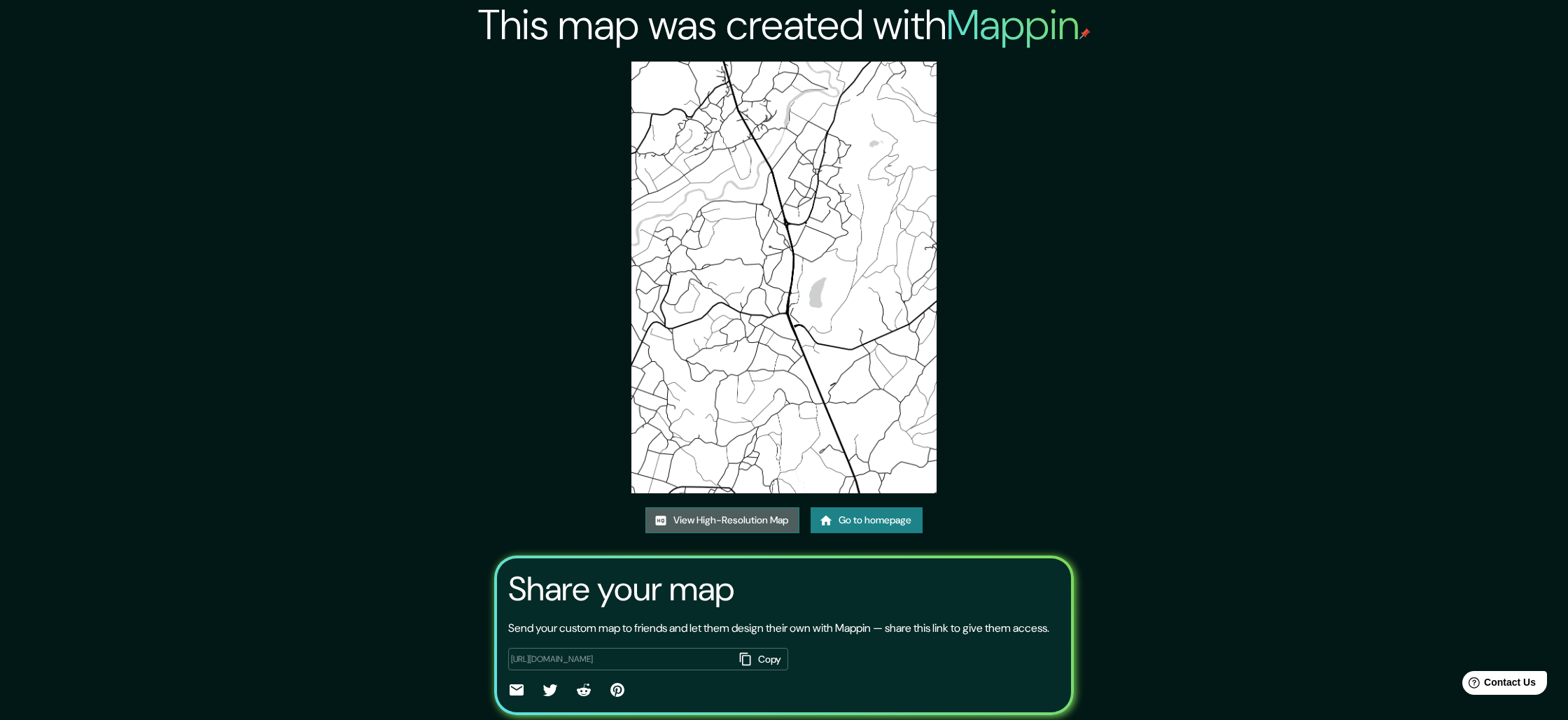
click at [722, 522] on link "View High-Resolution Map" at bounding box center [722, 521] width 154 height 26
